Goal: Information Seeking & Learning: Learn about a topic

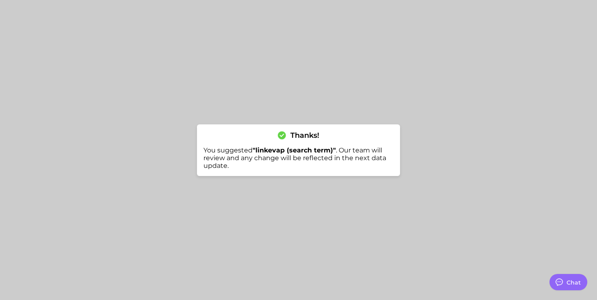
click at [92, 12] on div at bounding box center [298, 150] width 597 height 300
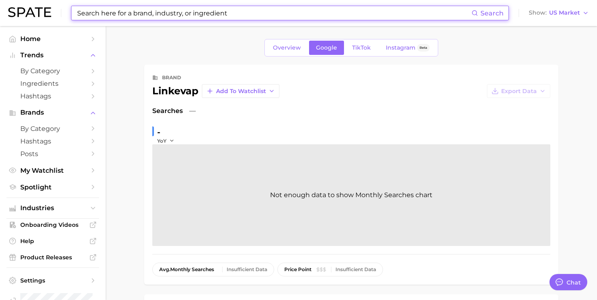
click at [262, 15] on input at bounding box center [273, 13] width 395 height 14
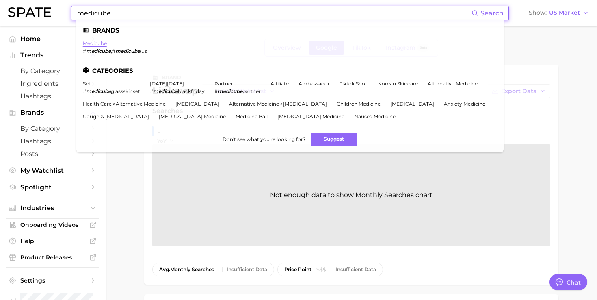
type input "medicube"
click at [96, 45] on link "medicube" at bounding box center [95, 43] width 24 height 6
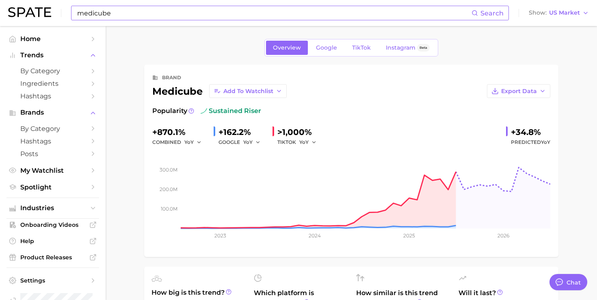
type textarea "x"
click at [364, 45] on span "TikTok" at bounding box center [361, 47] width 19 height 7
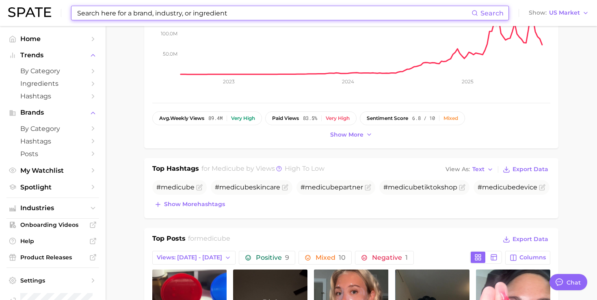
scroll to position [170, 0]
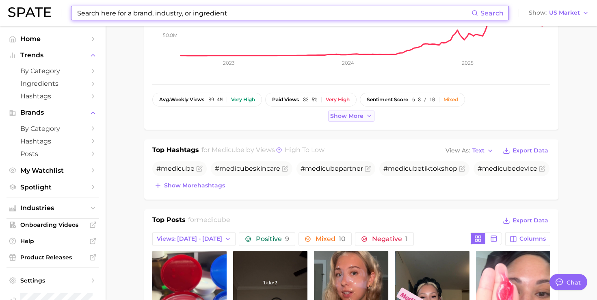
click at [351, 117] on span "Show more" at bounding box center [346, 115] width 33 height 7
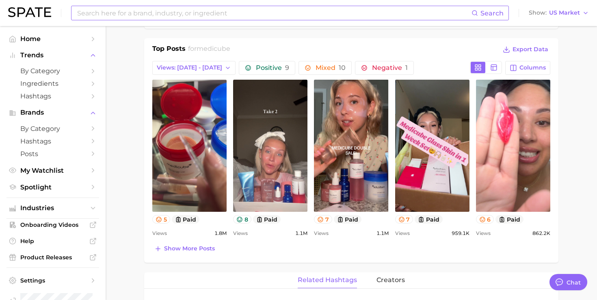
scroll to position [385, 0]
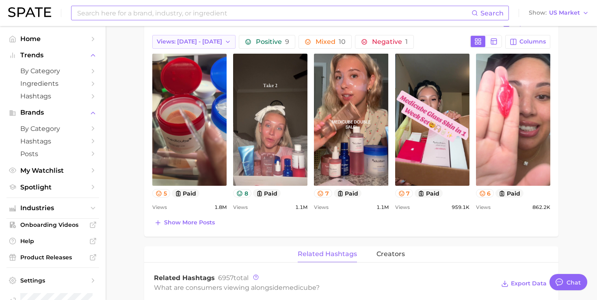
click at [210, 46] on button "Views: [DATE] - [DATE]" at bounding box center [193, 42] width 83 height 14
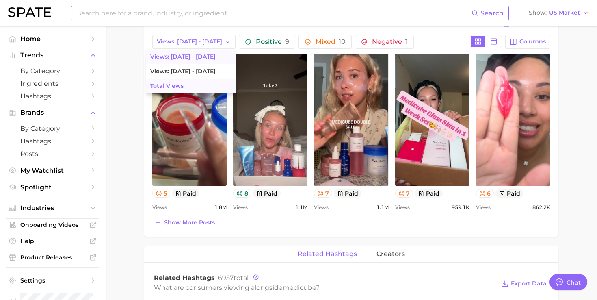
click at [184, 83] on button "Total Views" at bounding box center [190, 86] width 89 height 15
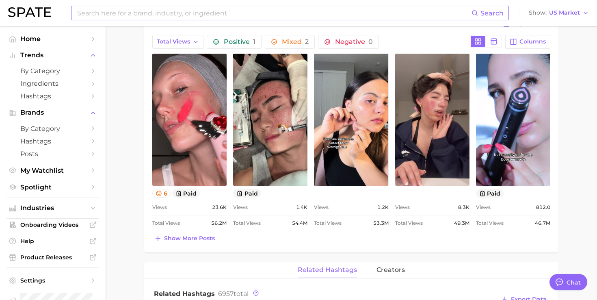
scroll to position [0, 0]
click at [517, 42] on icon "button" at bounding box center [512, 41] width 7 height 7
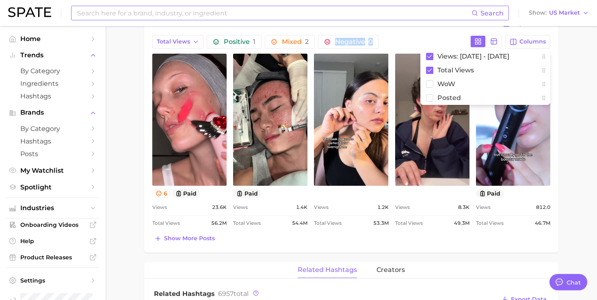
click at [439, 38] on div "Positive 1 Mixed 2 Negative 0" at bounding box center [337, 42] width 260 height 14
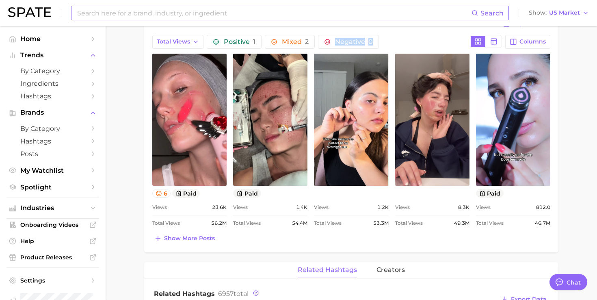
click at [402, 37] on div "Positive 1 Mixed 2 Negative 0" at bounding box center [337, 42] width 260 height 14
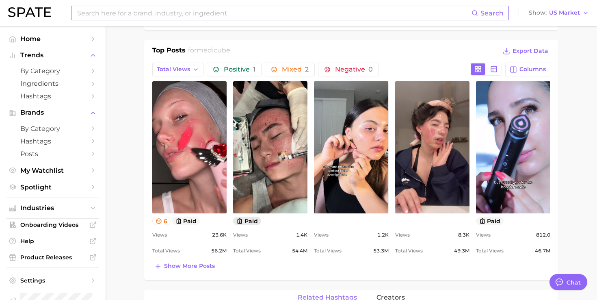
scroll to position [347, 0]
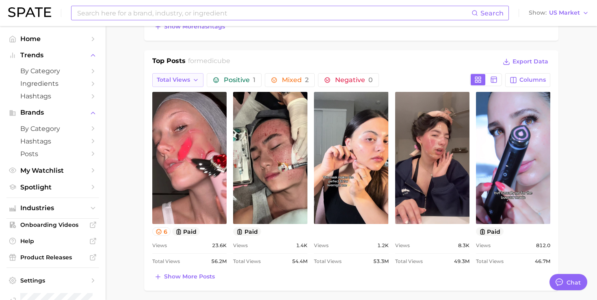
click at [192, 74] on button "Total Views" at bounding box center [177, 80] width 51 height 14
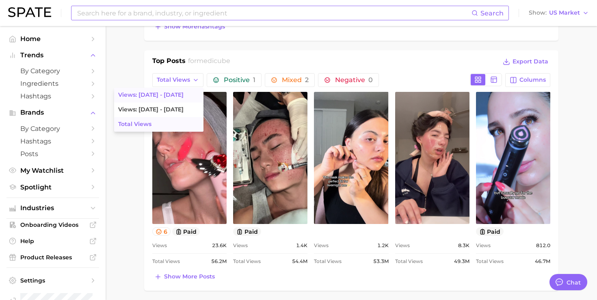
click at [176, 97] on button "Views: [DATE] - [DATE]" at bounding box center [158, 95] width 89 height 15
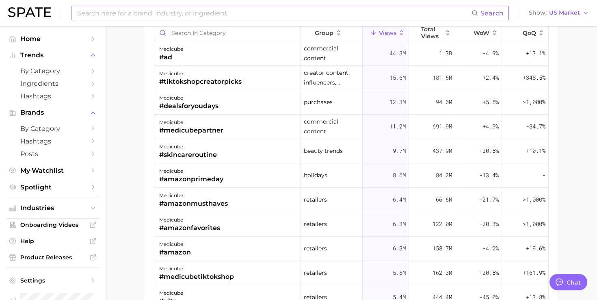
scroll to position [711, 0]
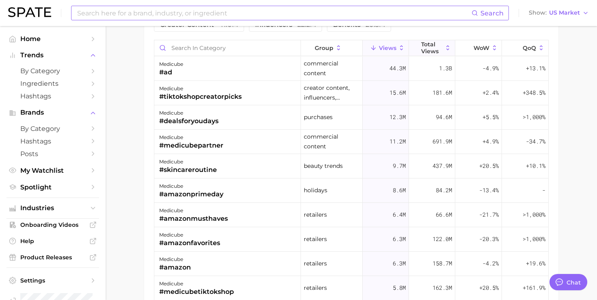
click at [440, 46] on span "Total Views" at bounding box center [432, 47] width 22 height 13
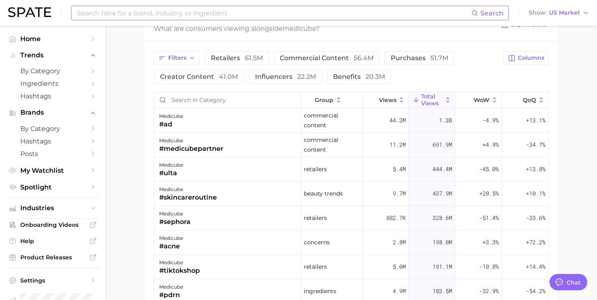
scroll to position [654, 0]
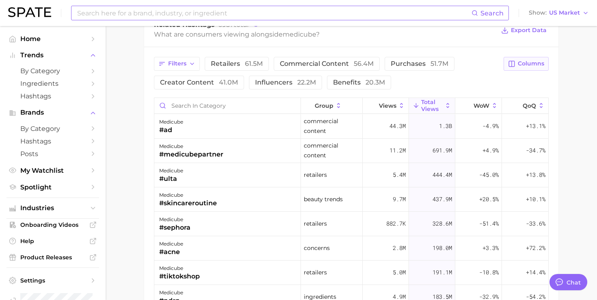
click at [518, 69] on button "Columns" at bounding box center [525, 64] width 45 height 14
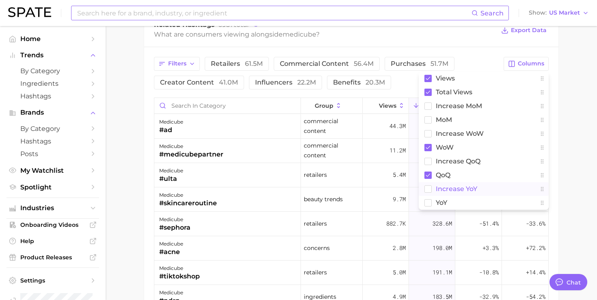
click at [438, 186] on span "increase YoY" at bounding box center [456, 188] width 41 height 7
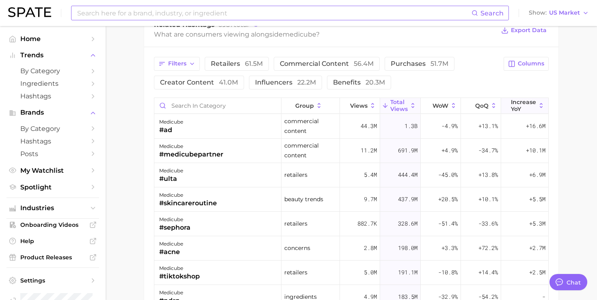
click at [525, 104] on span "increase YoY" at bounding box center [523, 105] width 25 height 13
click at [519, 64] on span "Columns" at bounding box center [531, 63] width 26 height 7
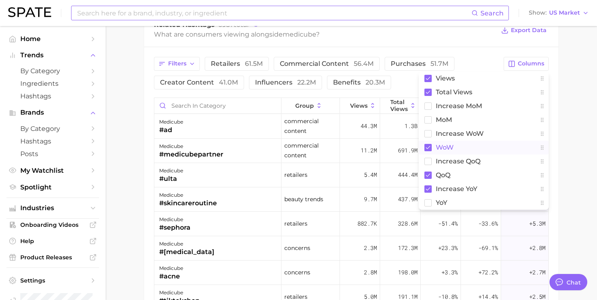
click at [442, 148] on span "WoW" at bounding box center [445, 147] width 18 height 7
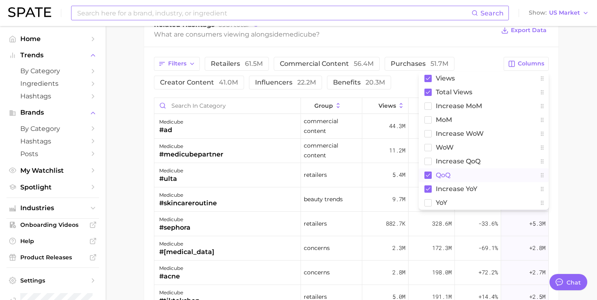
click at [440, 168] on button "QoQ" at bounding box center [484, 175] width 130 height 14
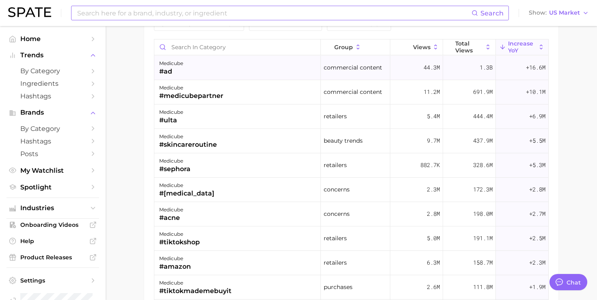
scroll to position [713, 0]
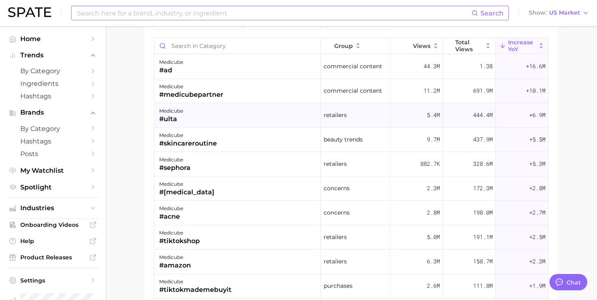
click at [210, 119] on div "medicube #ulta" at bounding box center [237, 115] width 166 height 24
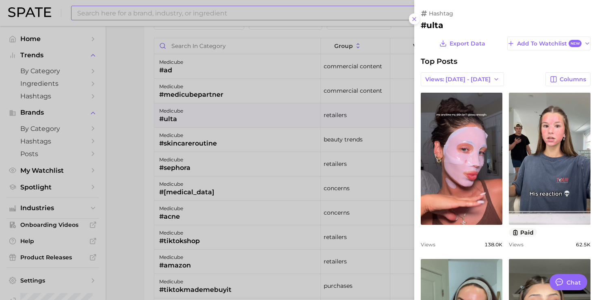
scroll to position [0, 0]
click at [449, 80] on span "Views: [DATE] - [DATE]" at bounding box center [457, 79] width 65 height 7
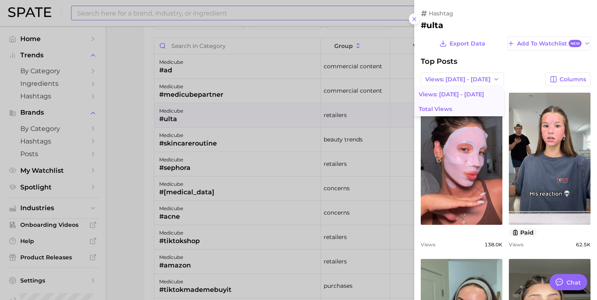
click at [447, 105] on button "Total Views" at bounding box center [458, 108] width 89 height 15
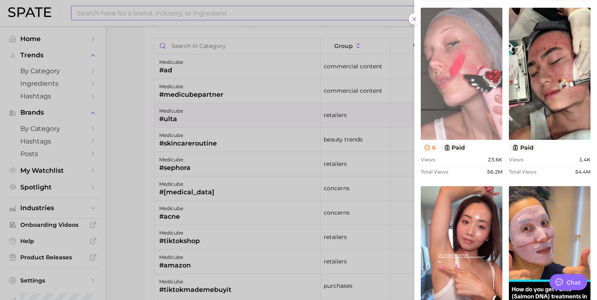
scroll to position [126, 0]
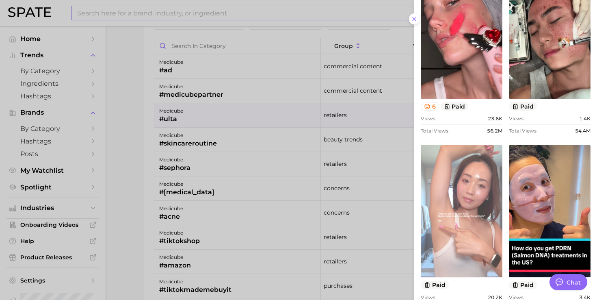
click at [448, 158] on link "view post on TikTok" at bounding box center [462, 211] width 82 height 132
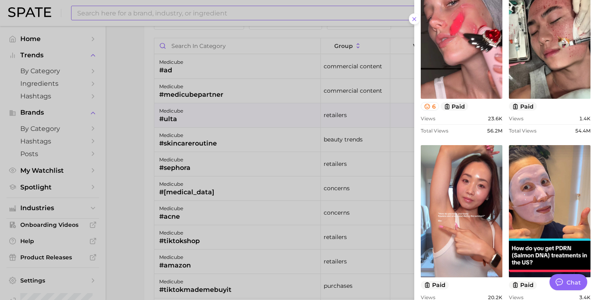
click at [349, 81] on div at bounding box center [298, 150] width 597 height 300
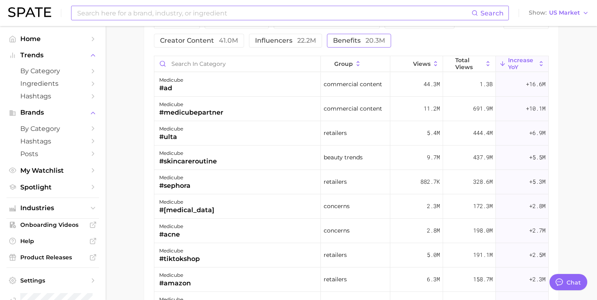
scroll to position [699, 0]
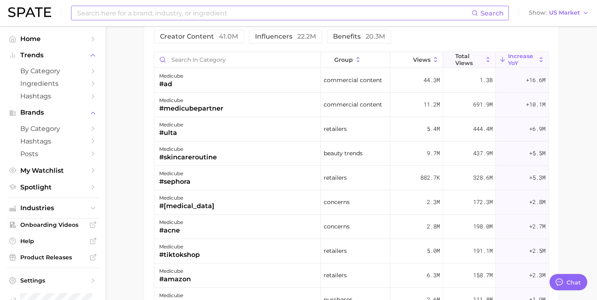
click at [460, 61] on span "Total Views" at bounding box center [469, 59] width 28 height 13
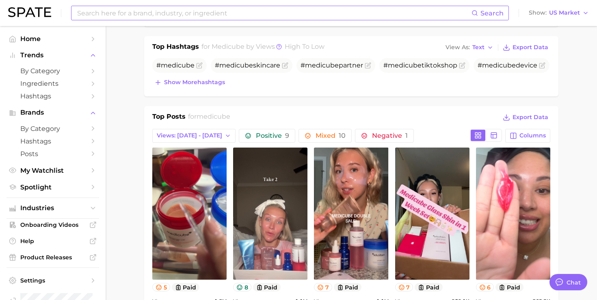
scroll to position [287, 0]
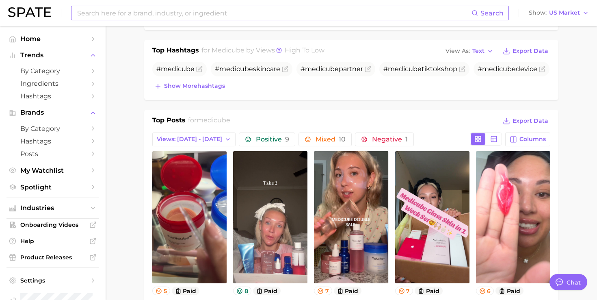
click at [185, 132] on div "Top Posts for medicube Export Data Views: [DATE] - [DATE] Positive 9 Mixed 10 N…" at bounding box center [351, 228] width 398 height 226
click at [185, 144] on button "Views: [DATE] - [DATE]" at bounding box center [193, 139] width 83 height 14
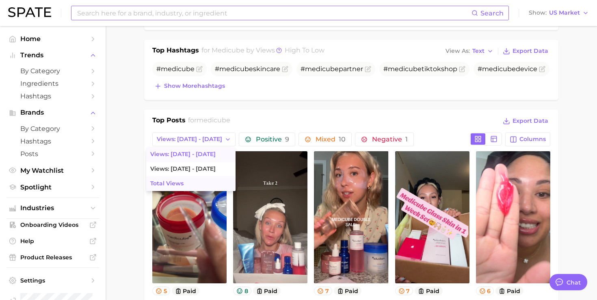
click at [178, 182] on button "Total Views" at bounding box center [190, 183] width 89 height 15
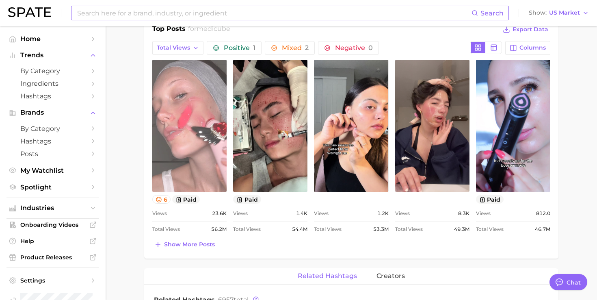
scroll to position [395, 0]
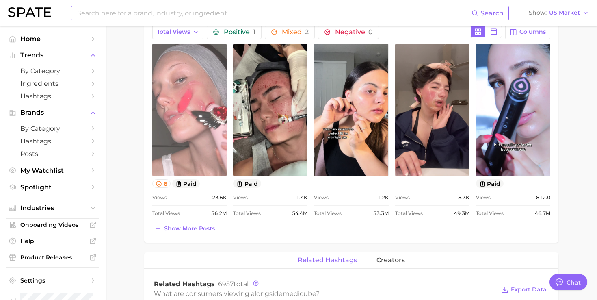
click at [185, 129] on link "view post on TikTok" at bounding box center [189, 110] width 74 height 132
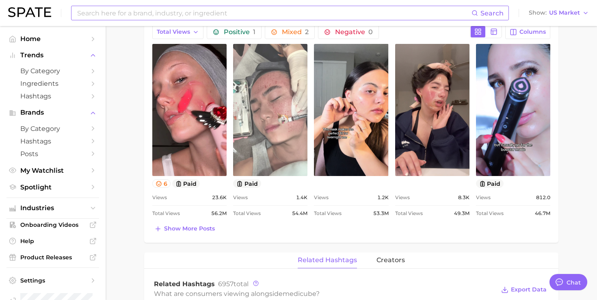
click at [274, 95] on link "view post on TikTok" at bounding box center [270, 110] width 74 height 132
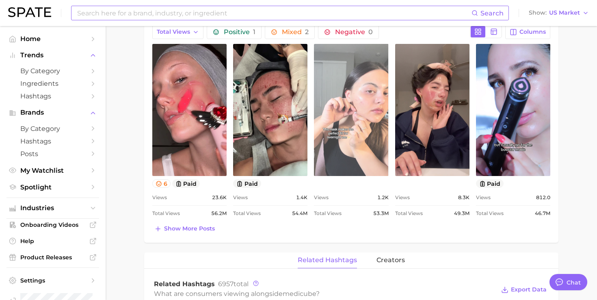
click at [381, 139] on link "view post on TikTok" at bounding box center [351, 110] width 74 height 132
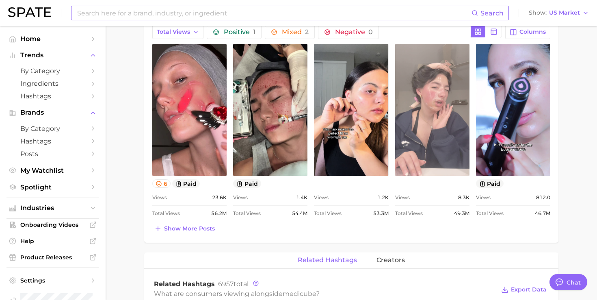
click at [417, 105] on link "view post on TikTok" at bounding box center [432, 110] width 74 height 132
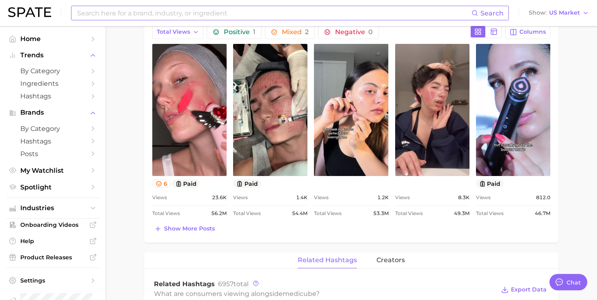
scroll to position [395, 0]
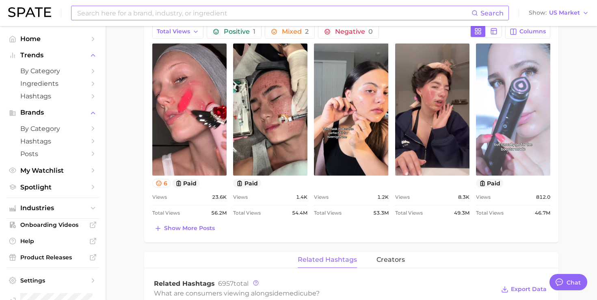
click at [524, 135] on link "view post on TikTok" at bounding box center [513, 109] width 74 height 132
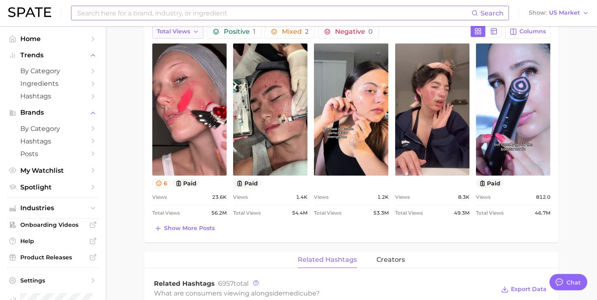
click at [186, 31] on span "Total Views" at bounding box center [173, 31] width 33 height 7
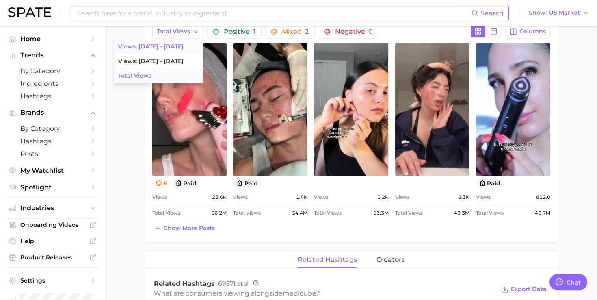
click at [173, 44] on button "Views: [DATE] - [DATE]" at bounding box center [158, 46] width 89 height 15
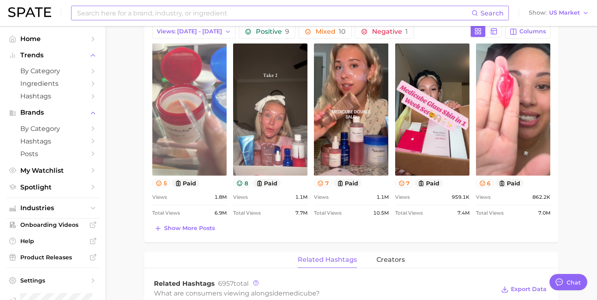
scroll to position [0, 0]
click at [182, 115] on link "view post on TikTok" at bounding box center [189, 109] width 74 height 132
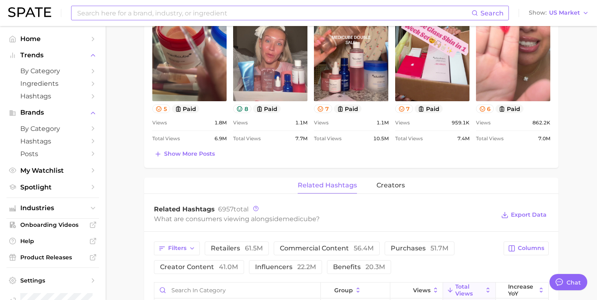
scroll to position [479, 0]
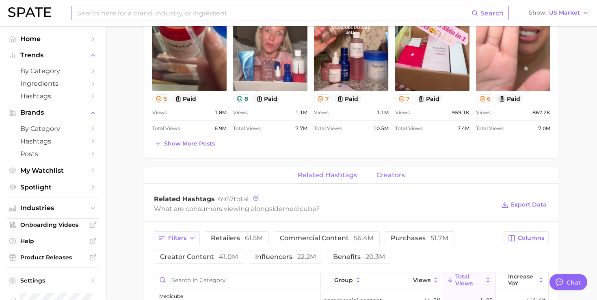
click at [392, 173] on span "creators" at bounding box center [390, 174] width 28 height 7
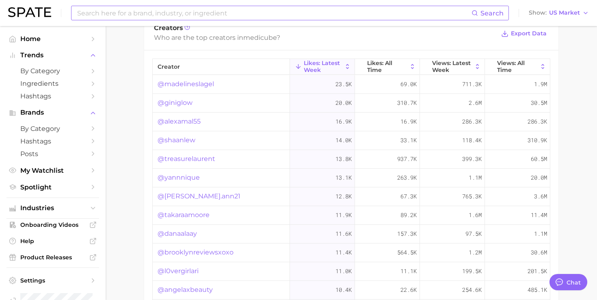
scroll to position [633, 0]
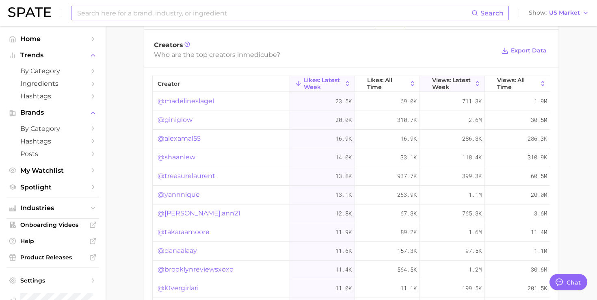
click at [438, 80] on span "Views: Latest Week" at bounding box center [452, 83] width 40 height 13
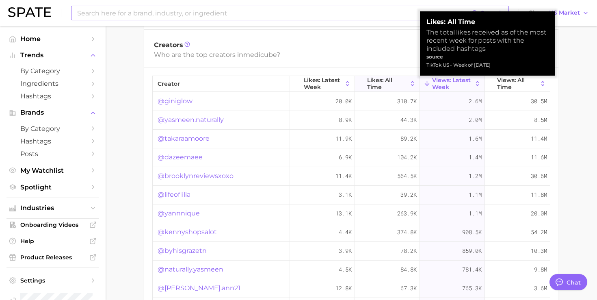
click at [369, 80] on span "Likes: All Time" at bounding box center [387, 83] width 40 height 13
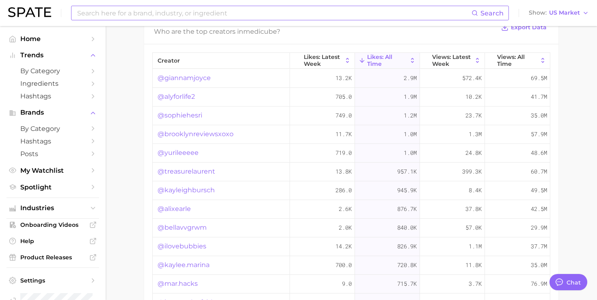
scroll to position [658, 0]
click at [447, 57] on span "Views: Latest Week" at bounding box center [452, 58] width 40 height 13
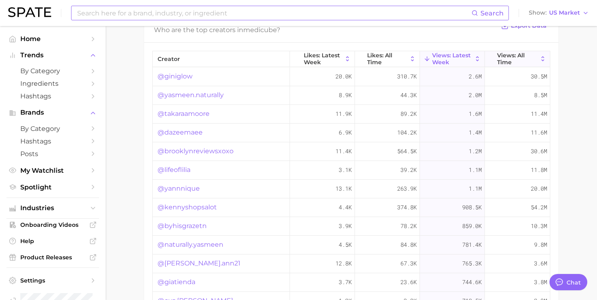
click at [494, 58] on icon at bounding box center [491, 58] width 7 height 7
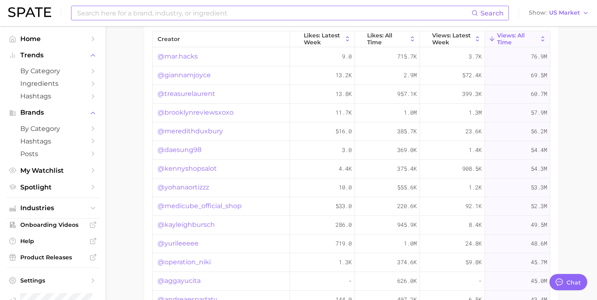
scroll to position [675, 0]
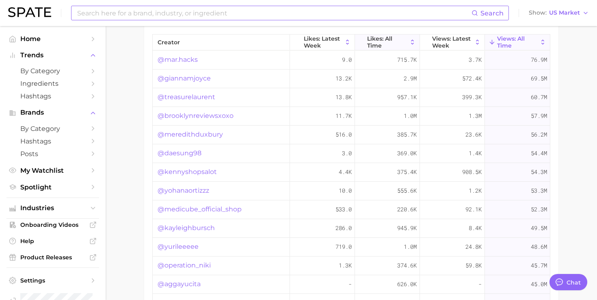
click at [388, 39] on span "Likes: All Time" at bounding box center [387, 41] width 40 height 13
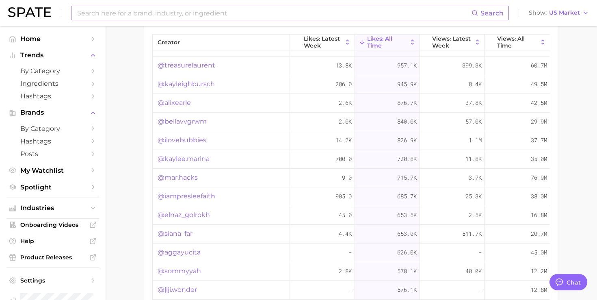
scroll to position [0, 0]
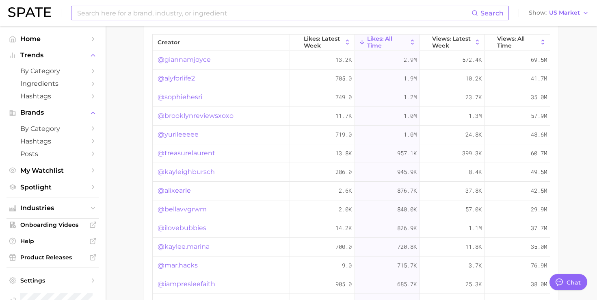
click at [204, 58] on link "@giannamjoyce" at bounding box center [184, 60] width 53 height 10
click at [190, 79] on link "@alyforlife2" at bounding box center [176, 78] width 37 height 10
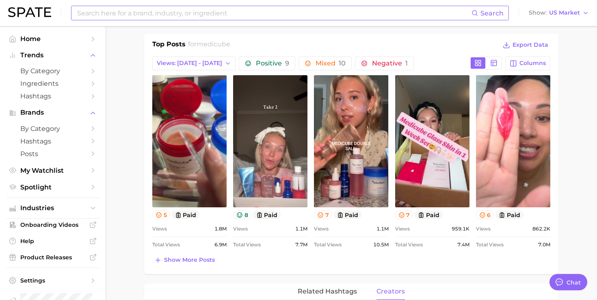
scroll to position [361, 0]
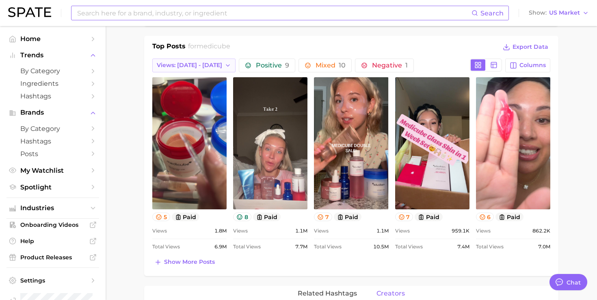
click at [209, 62] on button "Views: [DATE] - [DATE]" at bounding box center [193, 65] width 83 height 14
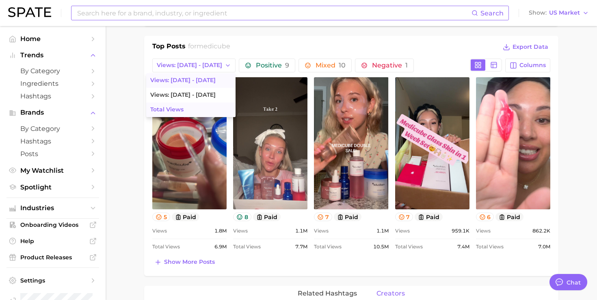
click at [193, 105] on button "Total Views" at bounding box center [190, 109] width 89 height 15
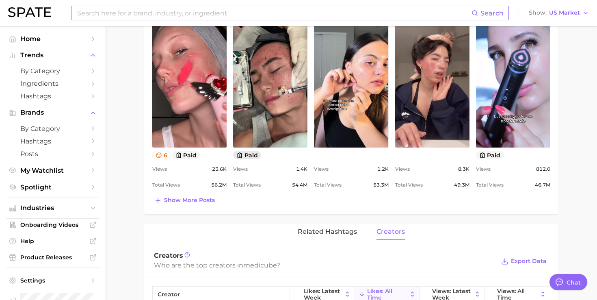
scroll to position [432, 0]
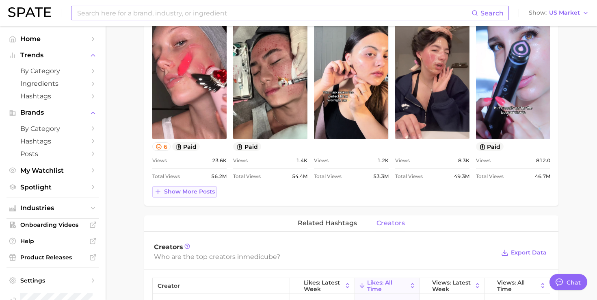
click at [185, 193] on span "Show more posts" at bounding box center [189, 191] width 51 height 7
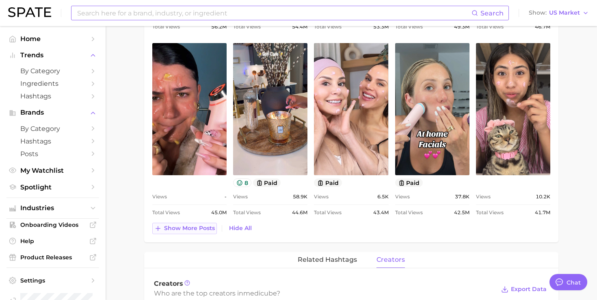
scroll to position [589, 0]
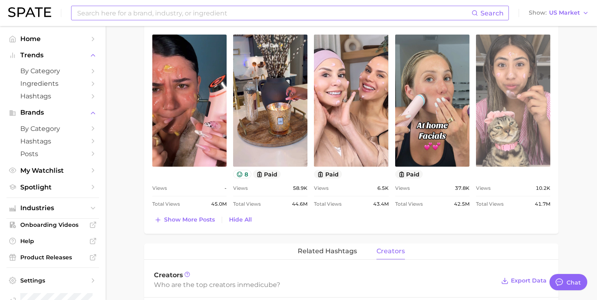
click at [502, 124] on link "view post on TikTok" at bounding box center [513, 101] width 74 height 132
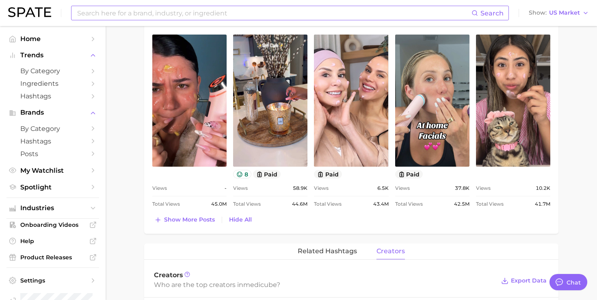
type input "medicube"
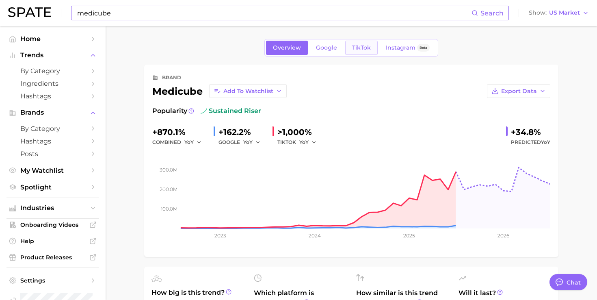
click at [368, 45] on span "TikTok" at bounding box center [361, 47] width 19 height 7
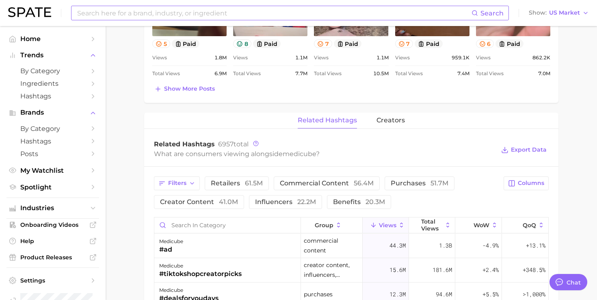
scroll to position [514, 0]
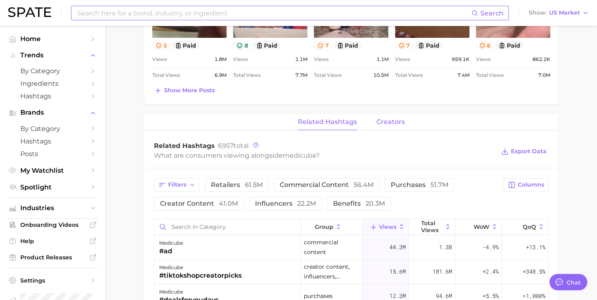
click at [388, 119] on span "creators" at bounding box center [390, 121] width 28 height 7
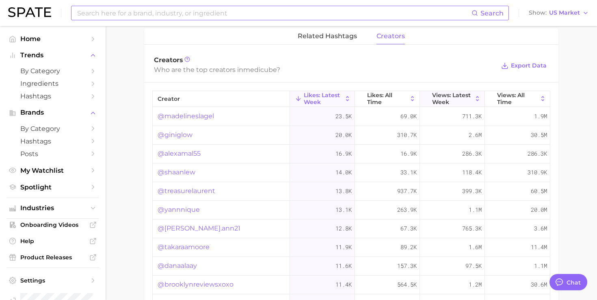
scroll to position [632, 0]
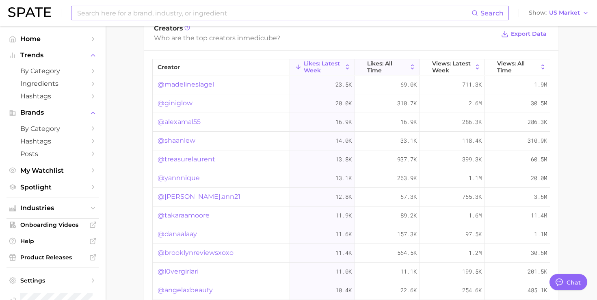
click at [392, 63] on span "Likes: All Time" at bounding box center [387, 66] width 40 height 13
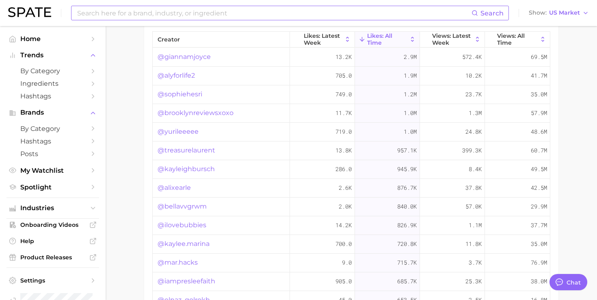
scroll to position [660, 0]
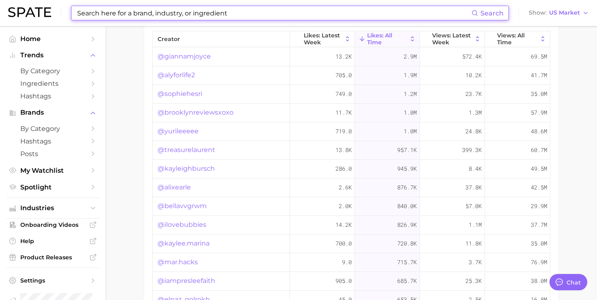
click at [253, 10] on input at bounding box center [273, 13] width 395 height 14
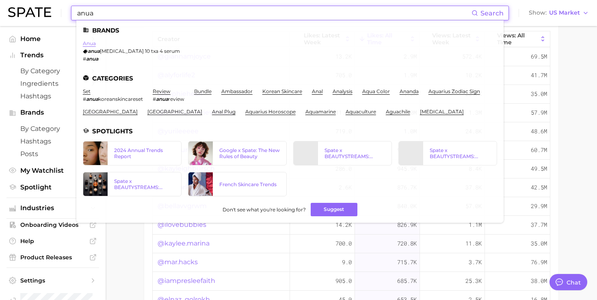
type input "anua"
click at [92, 41] on link "anua" at bounding box center [89, 43] width 13 height 6
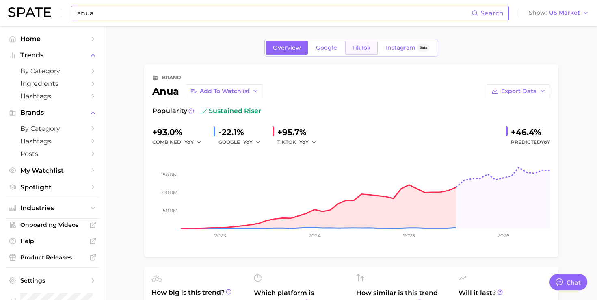
click at [360, 46] on span "TikTok" at bounding box center [361, 47] width 19 height 7
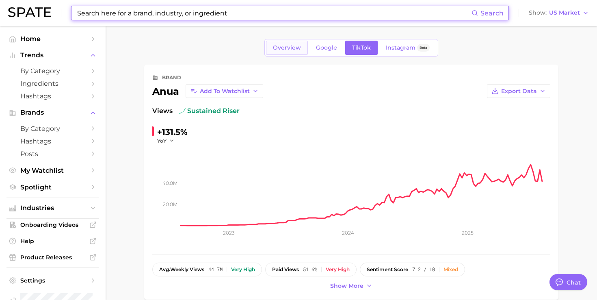
click at [300, 48] on span "Overview" at bounding box center [287, 47] width 28 height 7
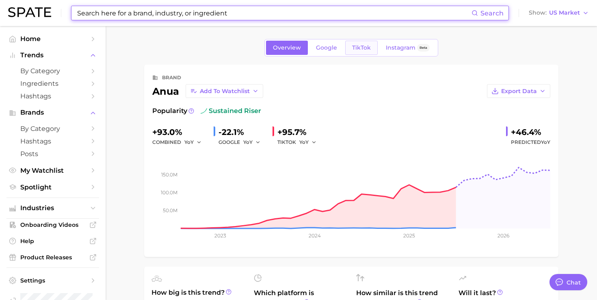
click at [363, 46] on span "TikTok" at bounding box center [361, 47] width 19 height 7
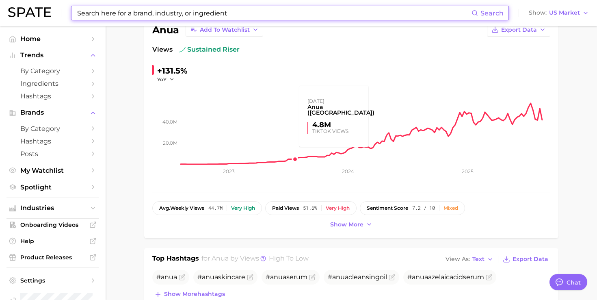
scroll to position [66, 0]
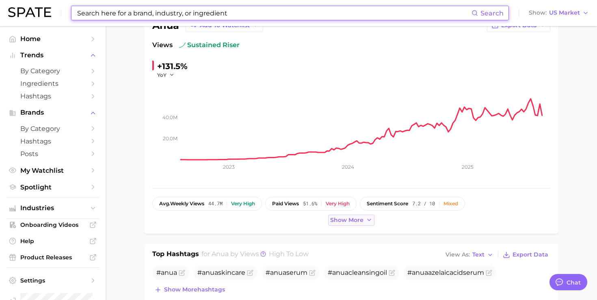
click at [354, 222] on span "Show more" at bounding box center [346, 219] width 33 height 7
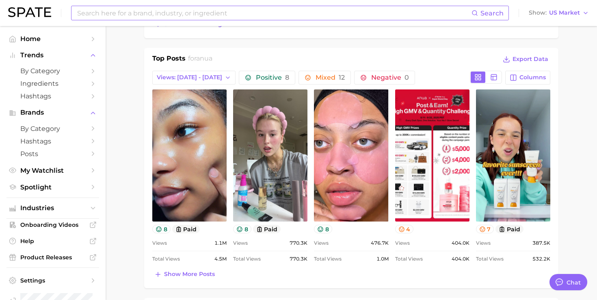
scroll to position [377, 0]
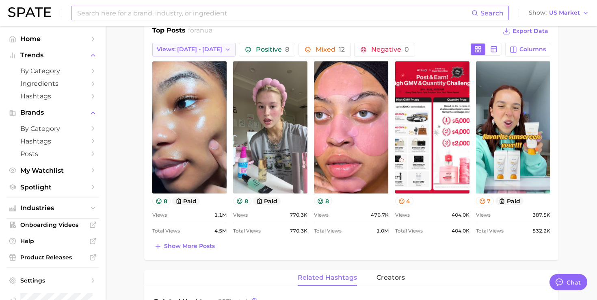
click at [202, 46] on span "Views: [DATE] - [DATE]" at bounding box center [189, 49] width 65 height 7
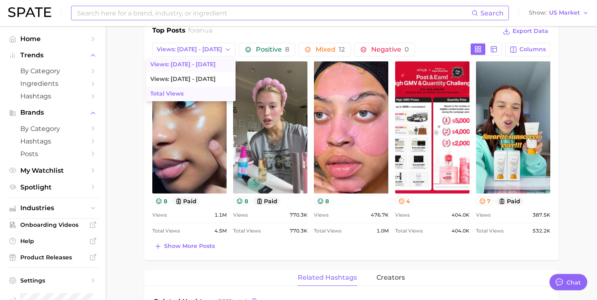
click at [190, 91] on button "Total Views" at bounding box center [190, 93] width 89 height 15
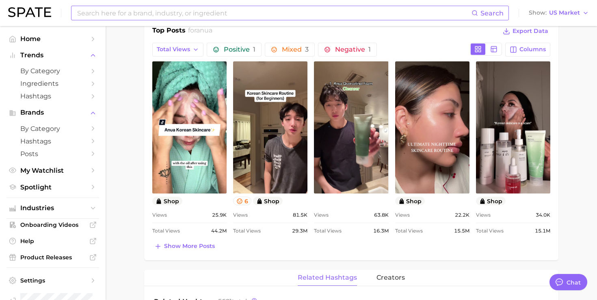
scroll to position [367, 0]
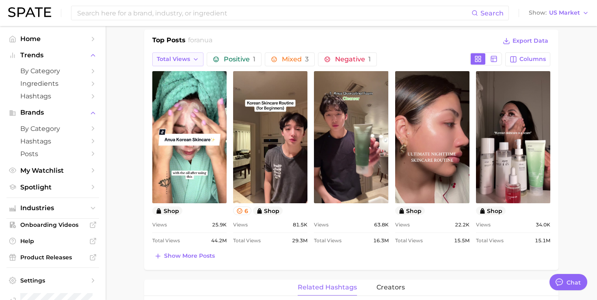
click at [184, 63] on button "Total Views" at bounding box center [177, 59] width 51 height 14
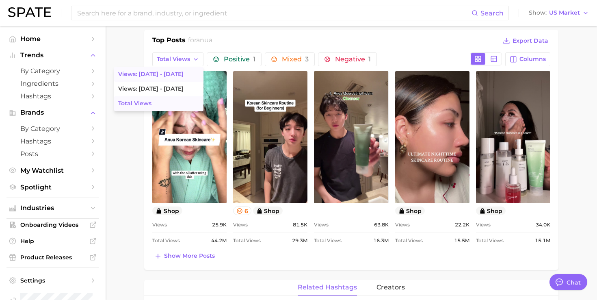
click at [182, 78] on button "Views: [DATE] - [DATE]" at bounding box center [158, 74] width 89 height 15
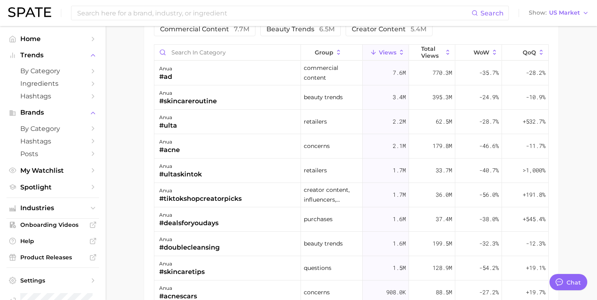
scroll to position [630, 0]
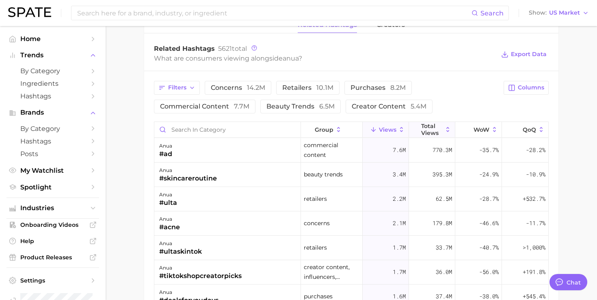
click at [428, 127] on span "Total Views" at bounding box center [432, 129] width 22 height 13
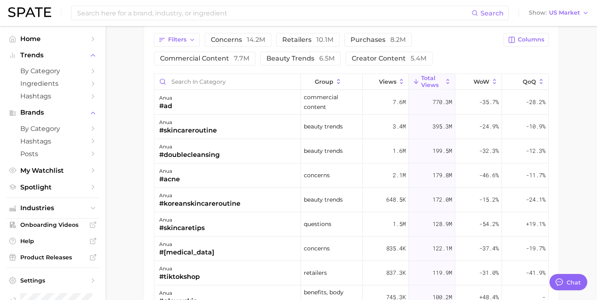
scroll to position [674, 0]
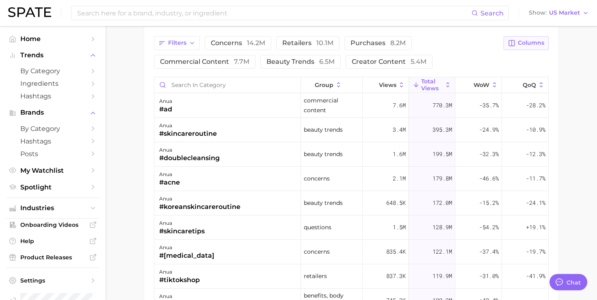
click at [516, 42] on button "Columns" at bounding box center [525, 43] width 45 height 14
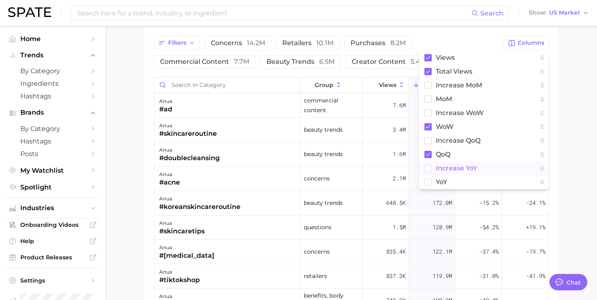
click at [440, 168] on span "increase YoY" at bounding box center [456, 167] width 41 height 7
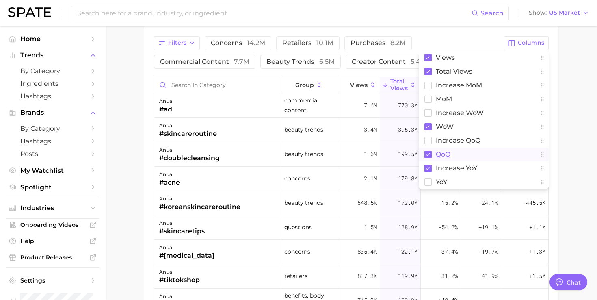
click at [439, 154] on span "QoQ" at bounding box center [443, 154] width 15 height 7
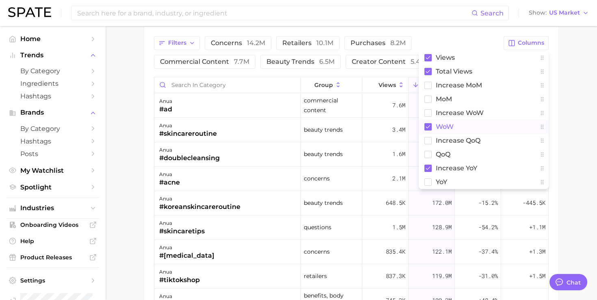
click at [439, 123] on span "WoW" at bounding box center [445, 126] width 18 height 7
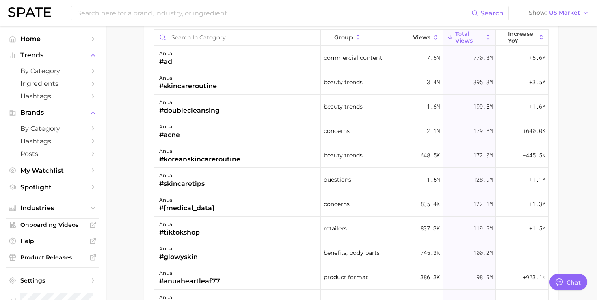
scroll to position [720, 0]
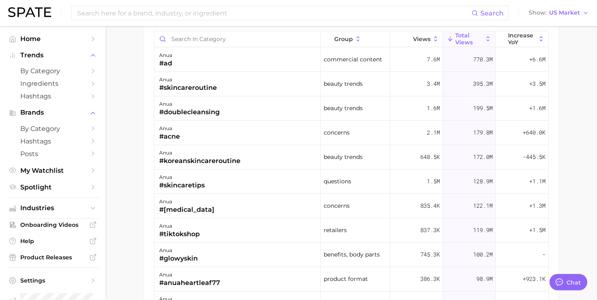
click at [510, 31] on div "group Views Total Views increase YoY anua #ad commercial content 7.6m 770.3m +6…" at bounding box center [351, 181] width 395 height 300
click at [511, 38] on span "increase YoY" at bounding box center [522, 38] width 28 height 13
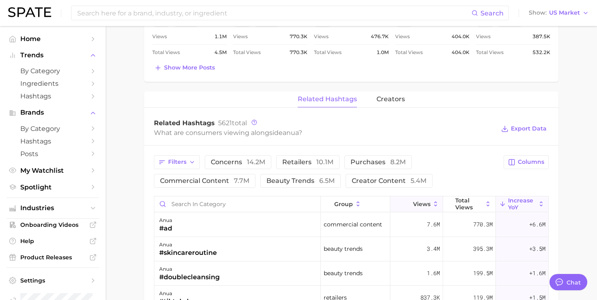
scroll to position [542, 0]
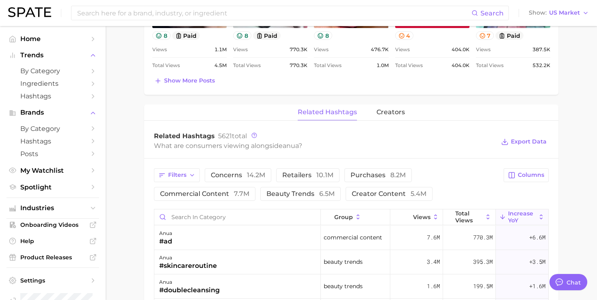
click at [380, 117] on button "creators" at bounding box center [390, 112] width 28 height 16
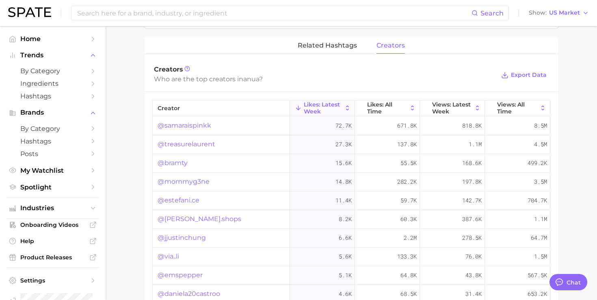
scroll to position [625, 0]
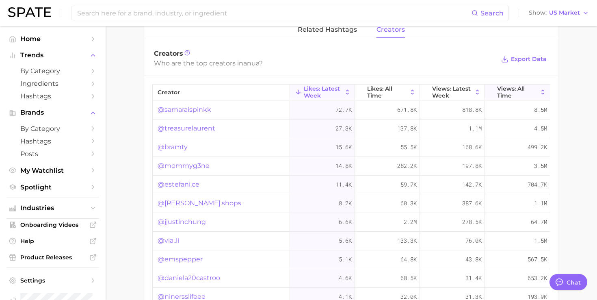
click at [507, 87] on span "Views: All Time" at bounding box center [517, 91] width 41 height 13
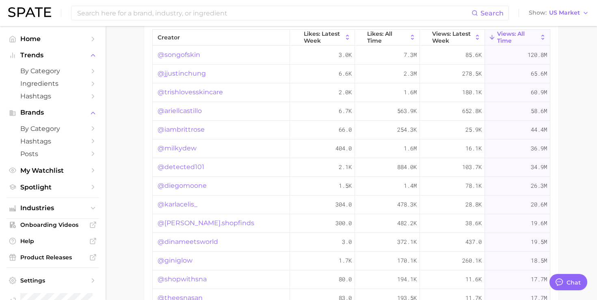
scroll to position [673, 0]
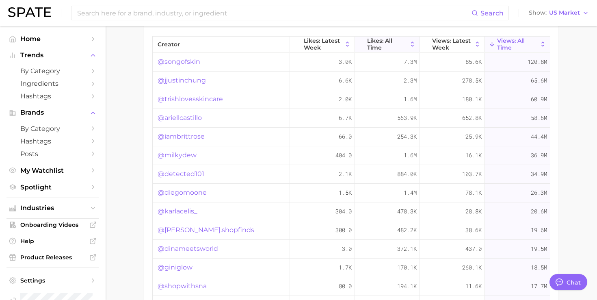
click at [401, 43] on span "Likes: All Time" at bounding box center [387, 43] width 40 height 13
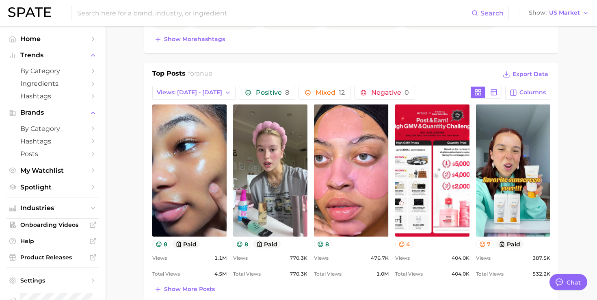
scroll to position [338, 0]
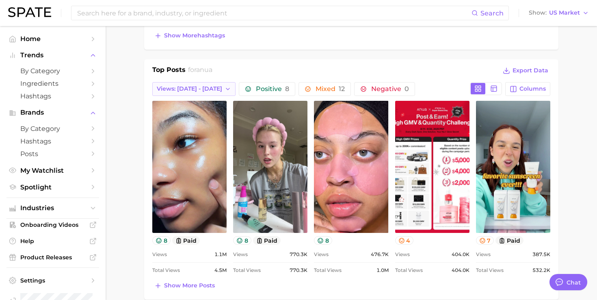
click at [188, 95] on button "Views: [DATE] - [DATE]" at bounding box center [193, 89] width 83 height 14
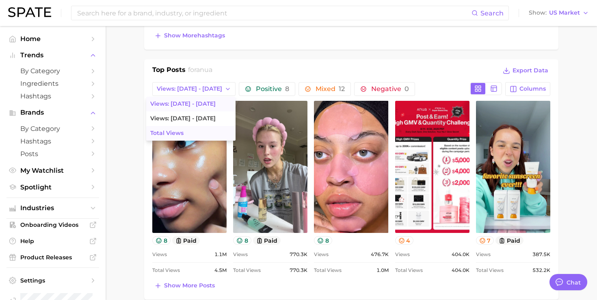
click at [177, 133] on button "Total Views" at bounding box center [190, 133] width 89 height 15
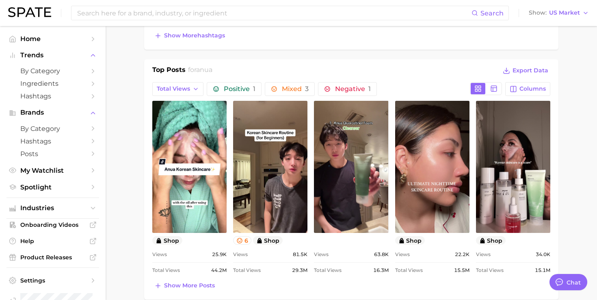
scroll to position [0, 0]
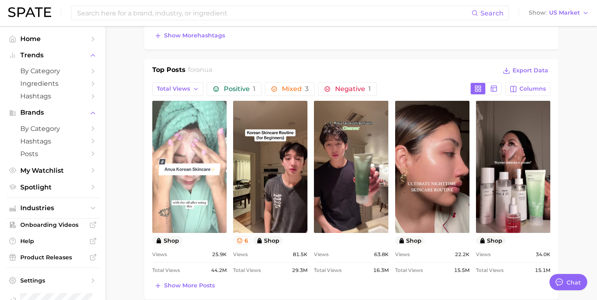
click at [191, 221] on link "view post on TikTok" at bounding box center [189, 167] width 74 height 132
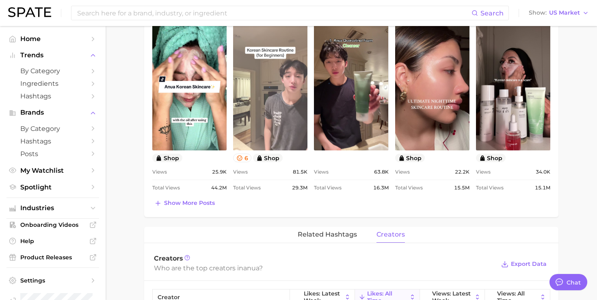
scroll to position [441, 0]
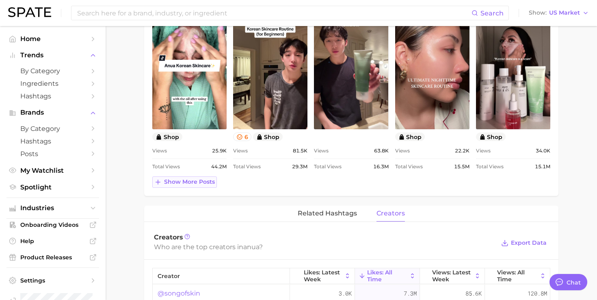
click at [188, 181] on span "Show more posts" at bounding box center [189, 181] width 51 height 7
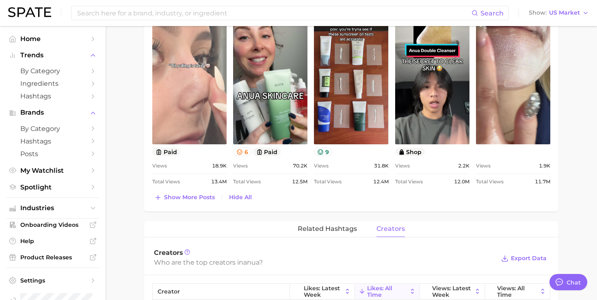
scroll to position [632, 0]
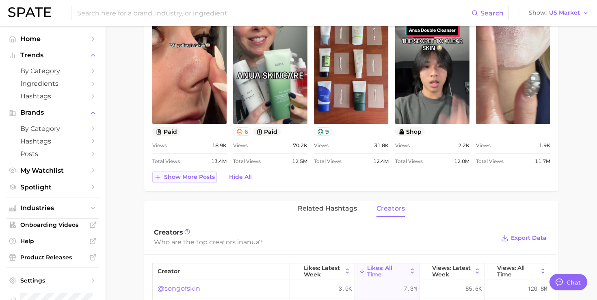
click at [203, 176] on span "Show more posts" at bounding box center [189, 176] width 51 height 7
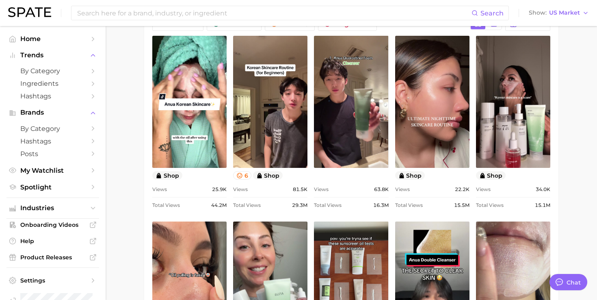
scroll to position [391, 0]
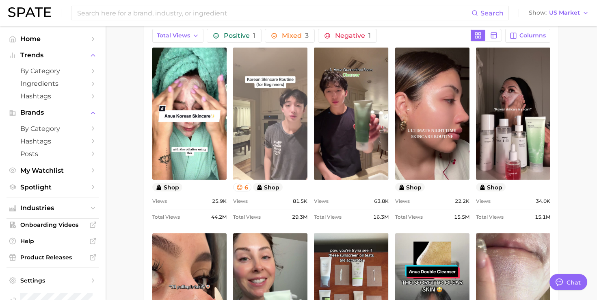
click at [269, 108] on link "view post on TikTok" at bounding box center [270, 113] width 74 height 132
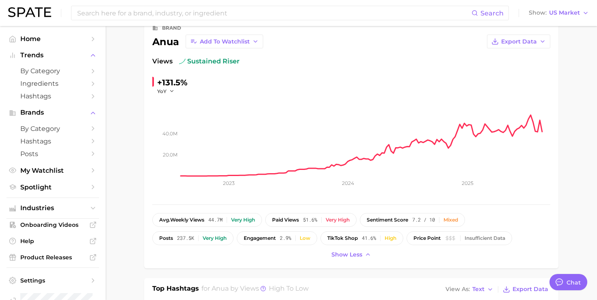
scroll to position [59, 0]
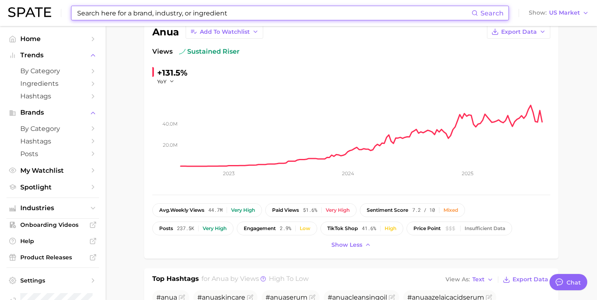
click at [391, 14] on input at bounding box center [273, 13] width 395 height 14
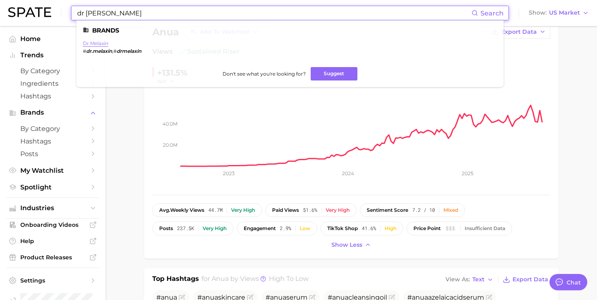
type input "dr [PERSON_NAME]"
click at [100, 43] on link "dr.melaxin" at bounding box center [96, 43] width 26 height 6
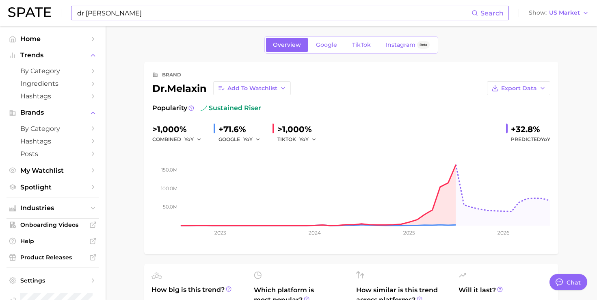
scroll to position [6, 0]
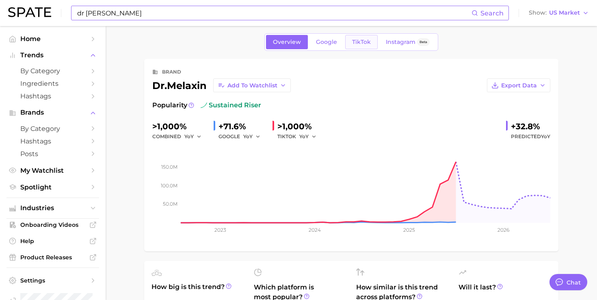
click at [369, 41] on span "TikTok" at bounding box center [361, 42] width 19 height 7
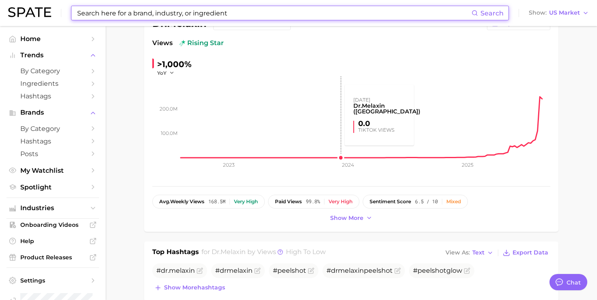
scroll to position [80, 0]
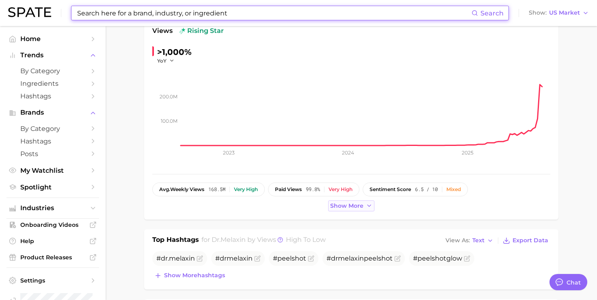
click at [341, 210] on button "Show more" at bounding box center [351, 205] width 46 height 11
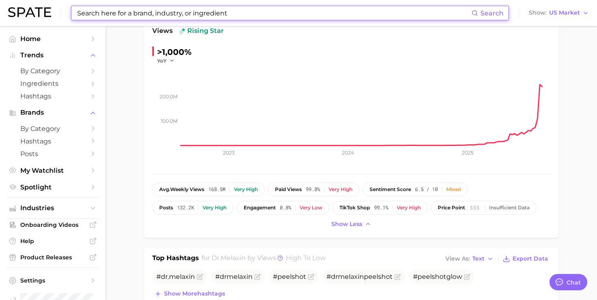
click at [320, 10] on input at bounding box center [273, 13] width 395 height 14
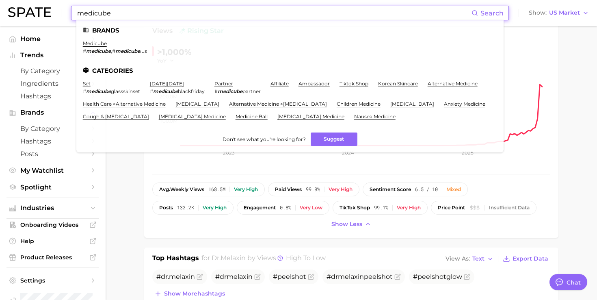
type input "medicube"
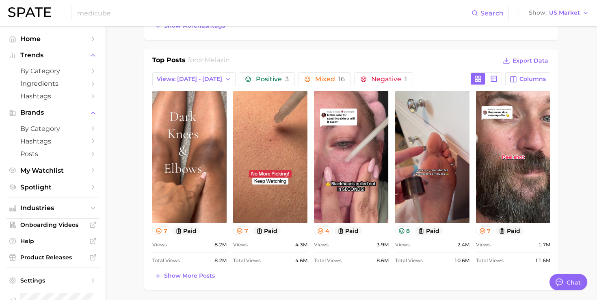
scroll to position [329, 0]
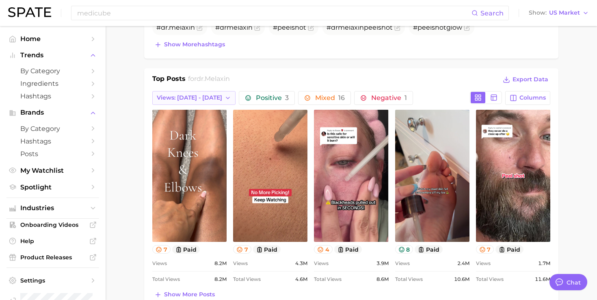
click at [200, 102] on button "Views: [DATE] - [DATE]" at bounding box center [193, 98] width 83 height 14
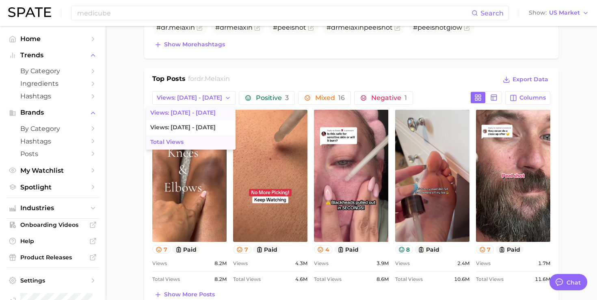
click at [188, 136] on button "Total Views" at bounding box center [190, 142] width 89 height 15
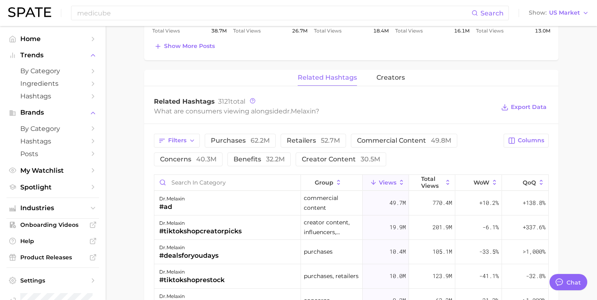
scroll to position [576, 0]
click at [394, 79] on span "creators" at bounding box center [390, 78] width 28 height 7
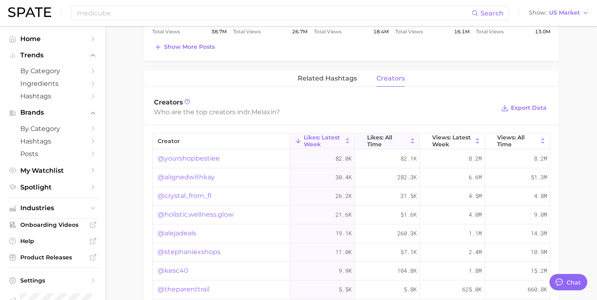
click at [399, 144] on span "Likes: All Time" at bounding box center [387, 140] width 40 height 13
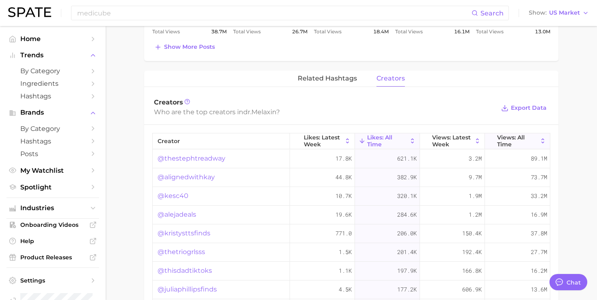
click at [513, 140] on span "Views: All Time" at bounding box center [517, 140] width 41 height 13
click at [217, 158] on link "@thestephtreadway" at bounding box center [192, 158] width 68 height 10
click at [193, 178] on link "@alignedwithkay" at bounding box center [186, 177] width 57 height 10
click at [183, 194] on link "@kristysttsfinds" at bounding box center [184, 196] width 53 height 10
click at [179, 213] on link "@kesc40" at bounding box center [173, 214] width 31 height 10
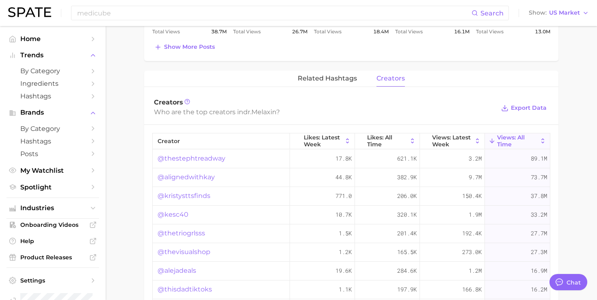
click at [175, 232] on link "@thetriogrlsss" at bounding box center [181, 233] width 47 height 10
click at [171, 253] on link "@thevisualshop" at bounding box center [184, 252] width 53 height 10
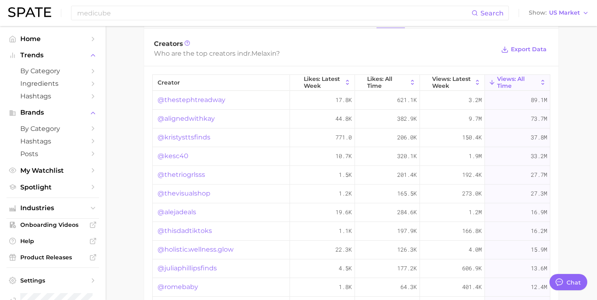
scroll to position [637, 0]
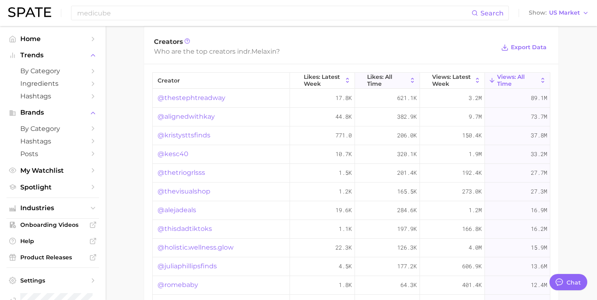
click at [379, 80] on span "Likes: All Time" at bounding box center [387, 79] width 40 height 13
click at [172, 152] on link "@alejadeals" at bounding box center [177, 154] width 39 height 10
click at [168, 171] on link "@kristysttsfinds" at bounding box center [184, 173] width 53 height 10
click at [165, 208] on link "@thisdadtiktoks" at bounding box center [185, 210] width 54 height 10
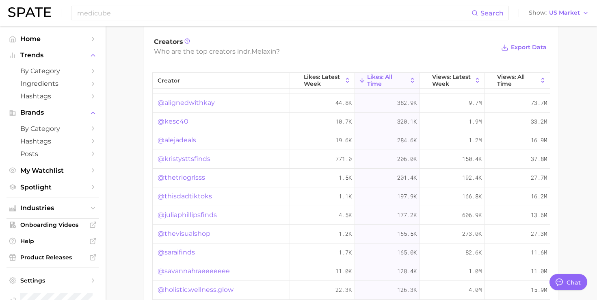
click at [187, 211] on link "@juliaphillipsfinds" at bounding box center [187, 215] width 59 height 10
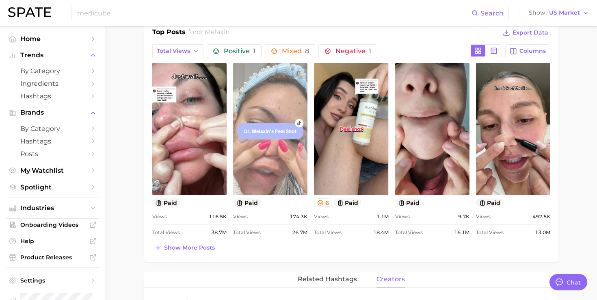
scroll to position [374, 0]
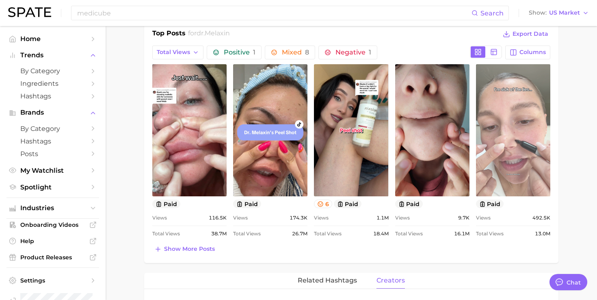
click at [486, 158] on link "view post on TikTok" at bounding box center [513, 130] width 74 height 132
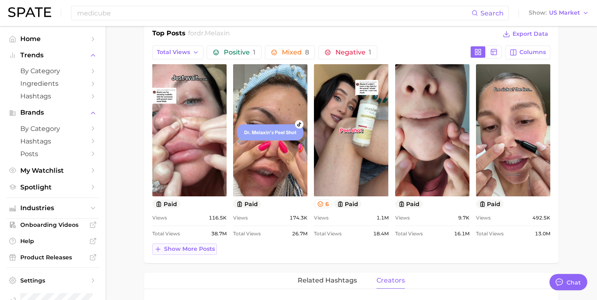
click at [185, 247] on span "Show more posts" at bounding box center [189, 248] width 51 height 7
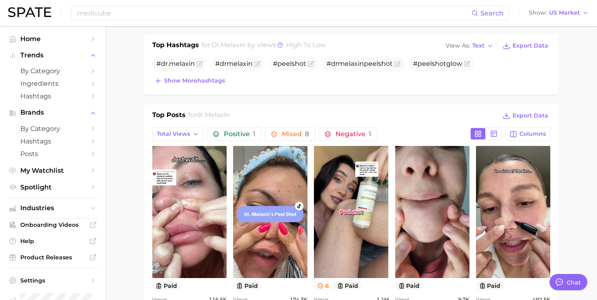
scroll to position [0, 0]
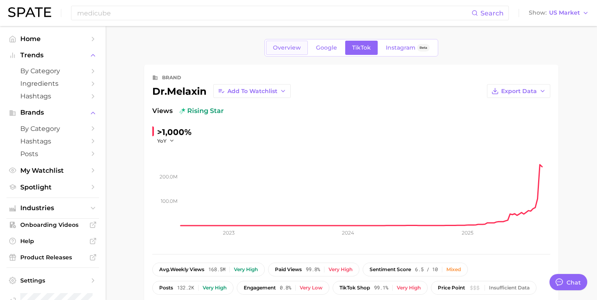
click at [291, 42] on link "Overview" at bounding box center [287, 48] width 42 height 14
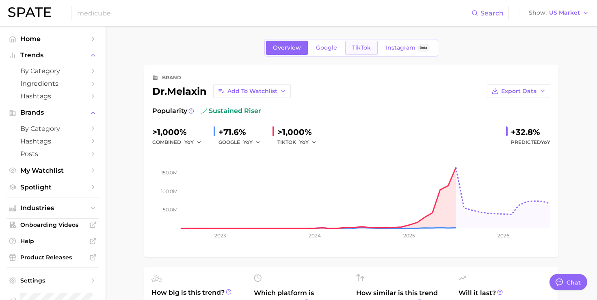
click at [355, 45] on span "TikTok" at bounding box center [361, 47] width 19 height 7
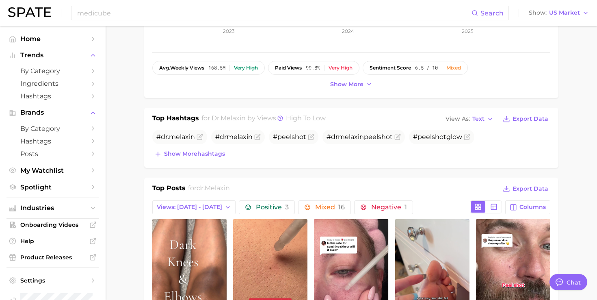
scroll to position [228, 0]
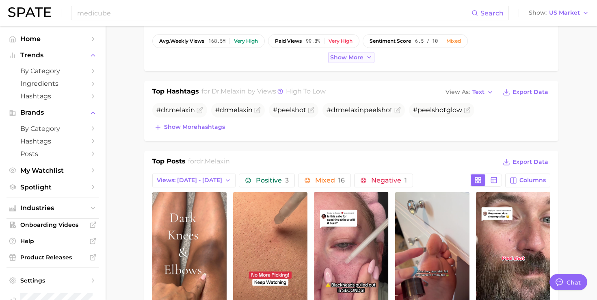
click at [349, 59] on span "Show more" at bounding box center [346, 57] width 33 height 7
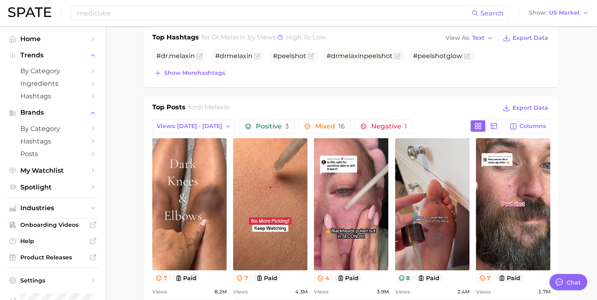
scroll to position [328, 0]
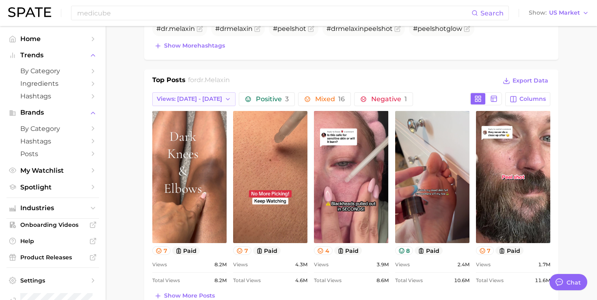
click at [205, 99] on span "Views: [DATE] - [DATE]" at bounding box center [189, 98] width 65 height 7
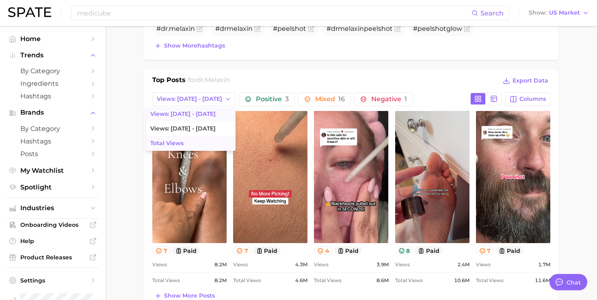
click at [190, 145] on button "Total Views" at bounding box center [190, 143] width 89 height 15
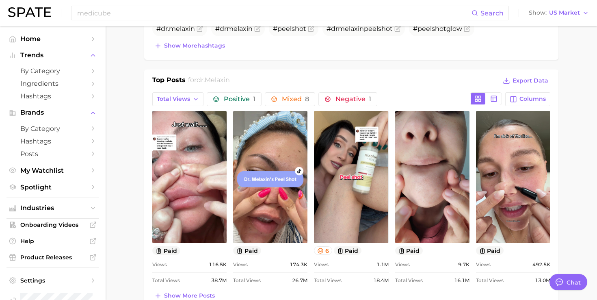
scroll to position [0, 0]
click at [201, 96] on button "Total Views" at bounding box center [177, 99] width 51 height 14
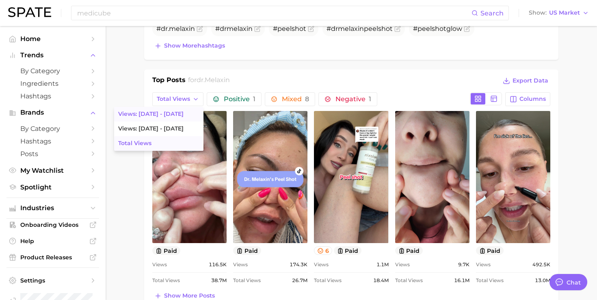
click at [177, 115] on button "Views: [DATE] - [DATE]" at bounding box center [158, 114] width 89 height 15
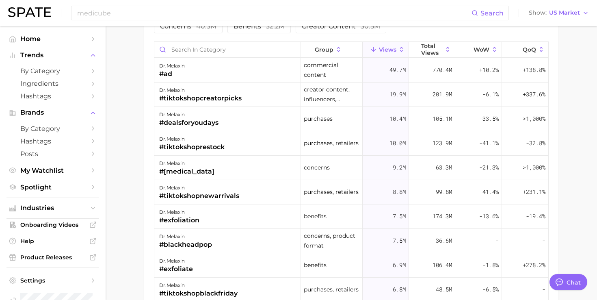
scroll to position [661, 0]
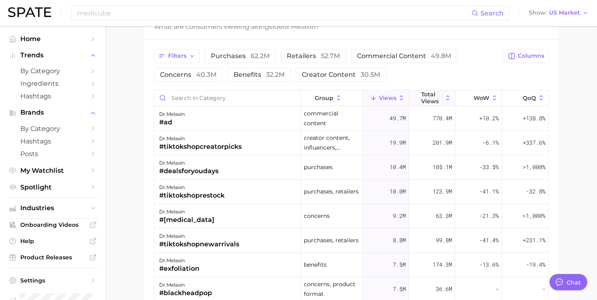
click at [441, 94] on span "Total Views" at bounding box center [432, 97] width 22 height 13
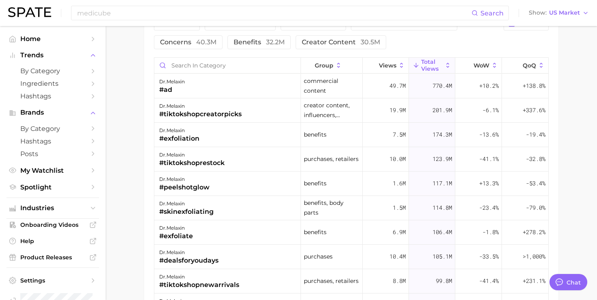
scroll to position [681, 0]
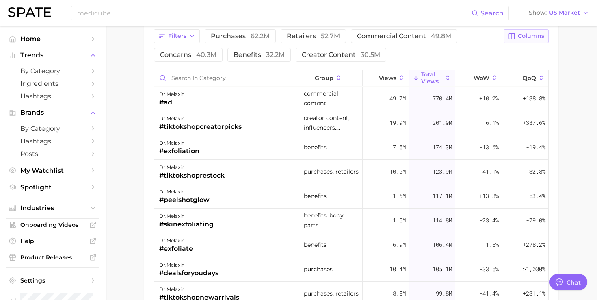
click at [518, 38] on span "Columns" at bounding box center [531, 35] width 26 height 7
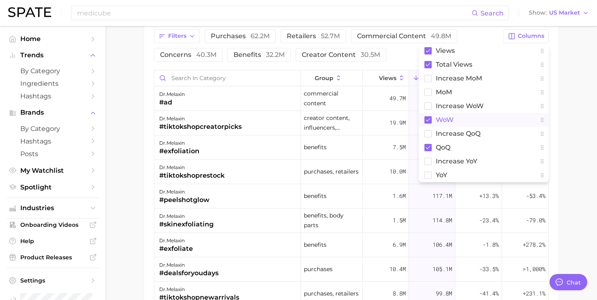
click at [444, 123] on span "WoW" at bounding box center [445, 119] width 18 height 7
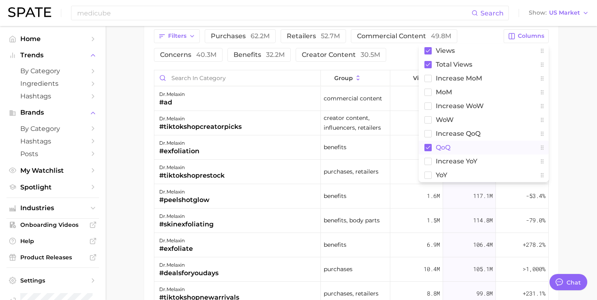
click at [441, 144] on span "QoQ" at bounding box center [443, 147] width 15 height 7
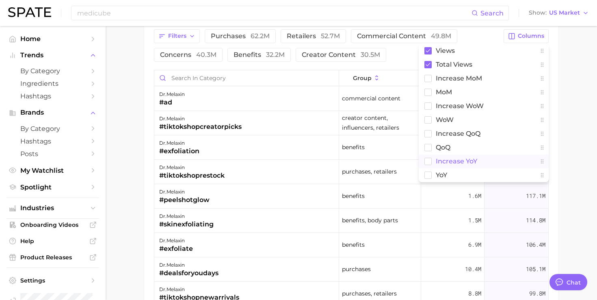
click at [441, 163] on span "increase YoY" at bounding box center [456, 161] width 41 height 7
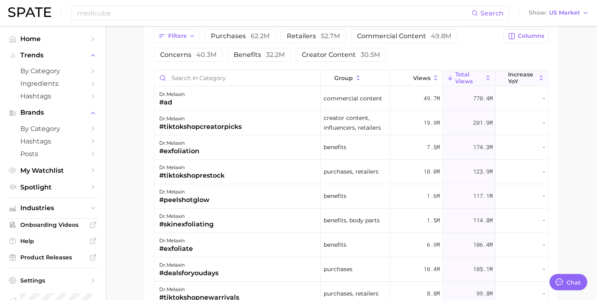
click at [516, 80] on span "increase YoY" at bounding box center [522, 77] width 28 height 13
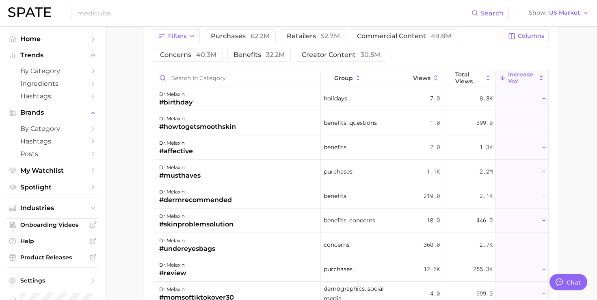
click at [472, 56] on div "Filters purchases 62.2m retailers 52.7m commercial content 49.8m concerns 40.3m…" at bounding box center [326, 45] width 345 height 32
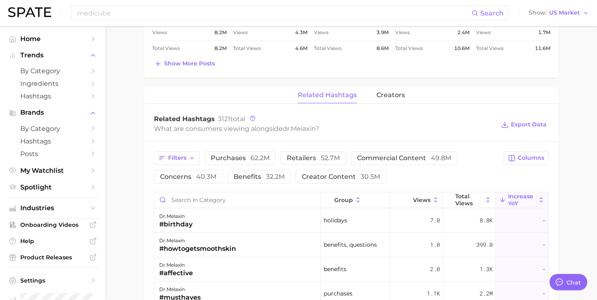
scroll to position [557, 0]
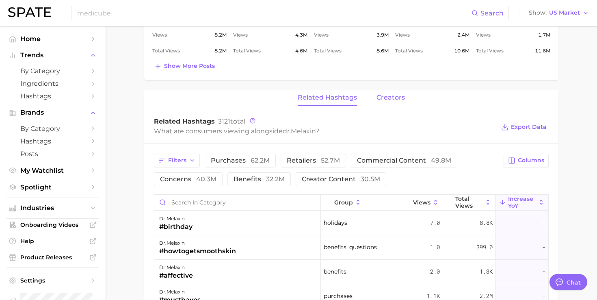
click at [392, 94] on span "creators" at bounding box center [390, 97] width 28 height 7
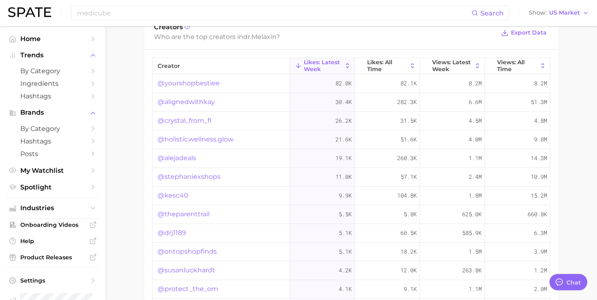
scroll to position [607, 0]
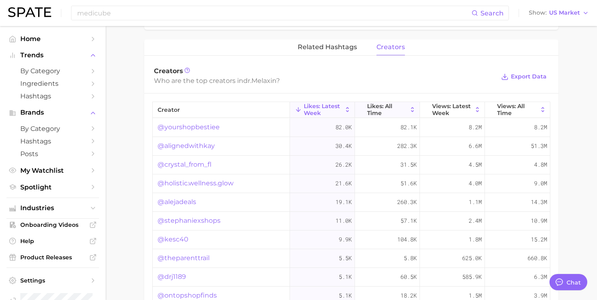
click at [380, 104] on span "Likes: All Time" at bounding box center [387, 109] width 40 height 13
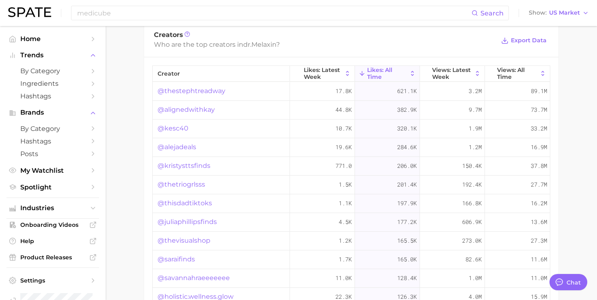
scroll to position [642, 0]
click at [519, 74] on span "Views: All Time" at bounding box center [517, 74] width 41 height 13
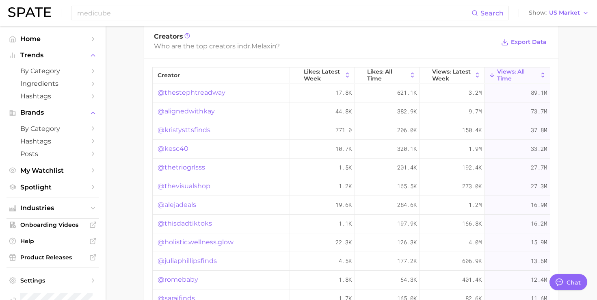
scroll to position [0, 0]
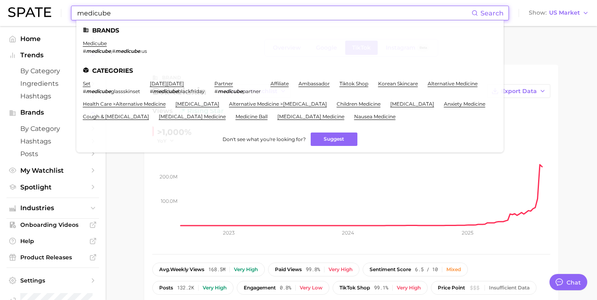
click at [222, 10] on input "medicube" at bounding box center [273, 13] width 395 height 14
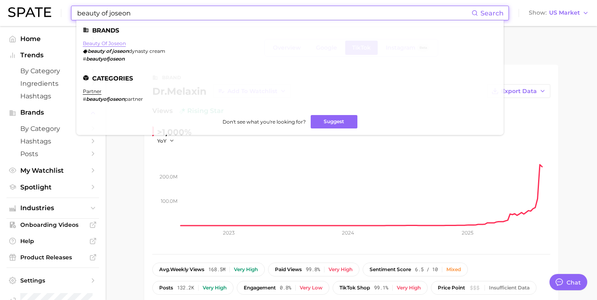
type input "beauty of joseon"
click at [105, 43] on link "beauty of joseon" at bounding box center [104, 43] width 43 height 6
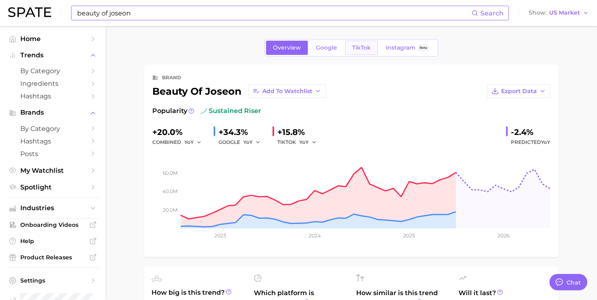
click at [364, 50] on span "TikTok" at bounding box center [361, 47] width 19 height 7
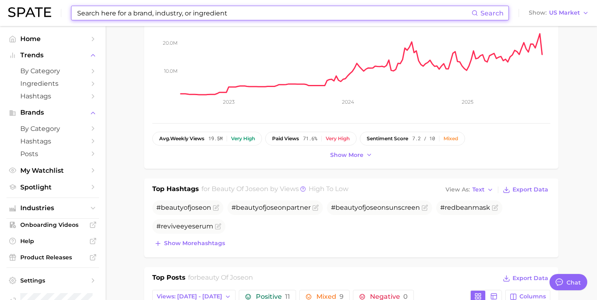
scroll to position [193, 0]
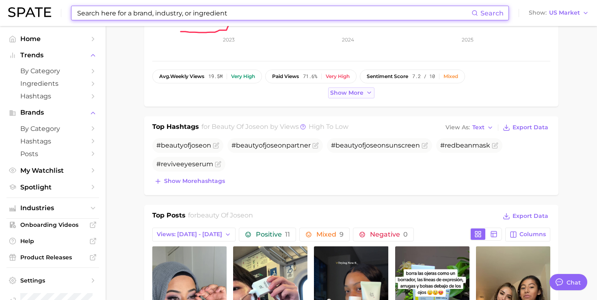
click at [331, 91] on span "Show more" at bounding box center [346, 92] width 33 height 7
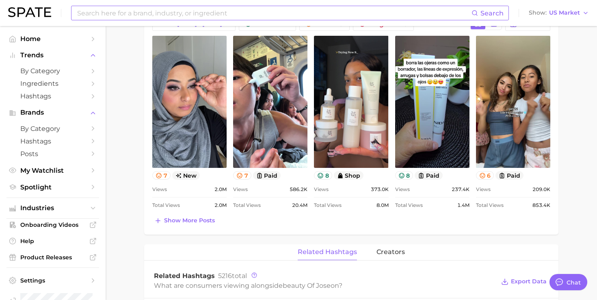
scroll to position [404, 0]
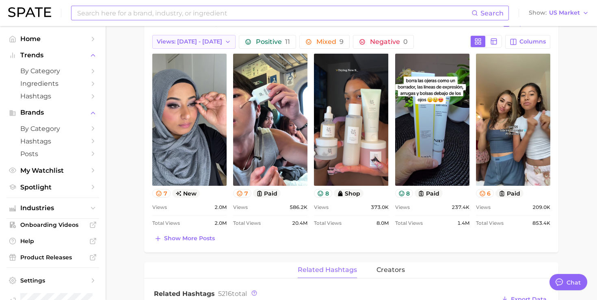
click at [225, 39] on icon "button" at bounding box center [228, 42] width 6 height 6
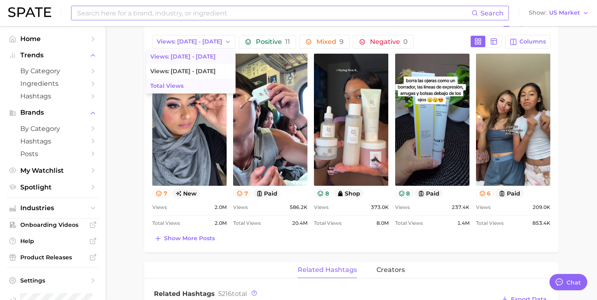
click at [188, 82] on button "Total Views" at bounding box center [190, 86] width 89 height 15
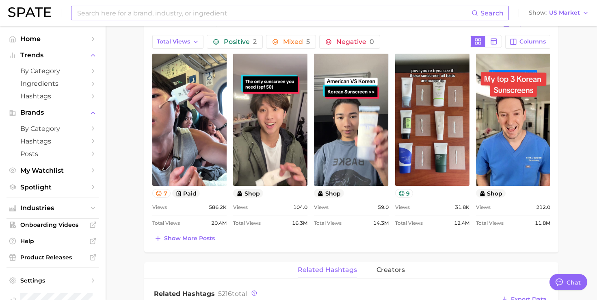
scroll to position [390, 0]
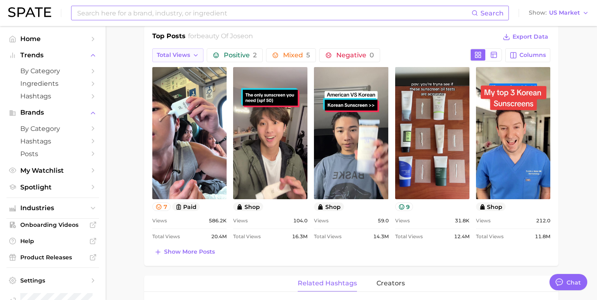
click at [189, 53] on span "Total Views" at bounding box center [173, 55] width 33 height 7
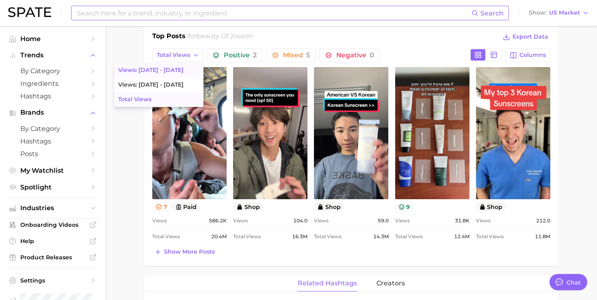
click at [185, 68] on button "Views: [DATE] - [DATE]" at bounding box center [158, 70] width 89 height 15
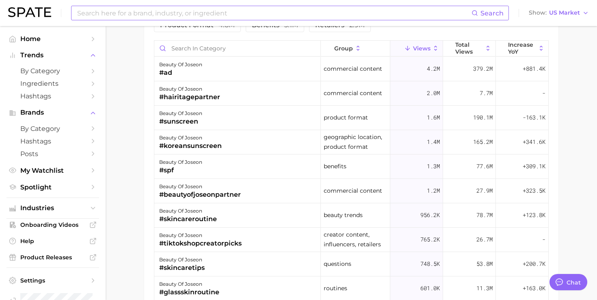
scroll to position [713, 0]
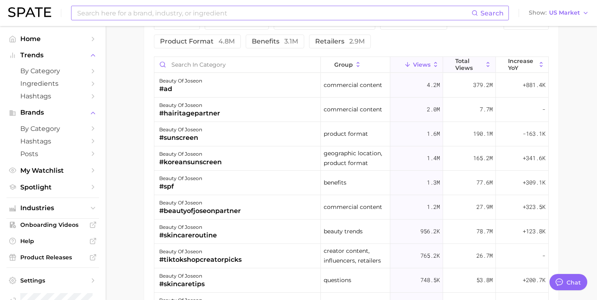
click at [471, 62] on span "Total Views" at bounding box center [469, 64] width 28 height 13
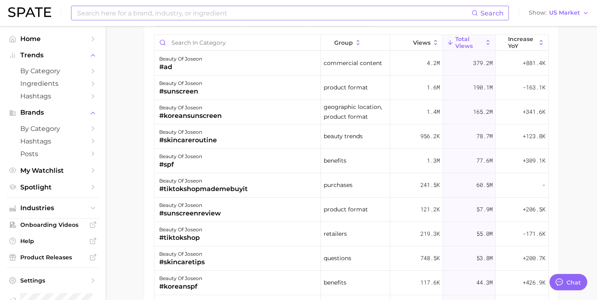
scroll to position [738, 0]
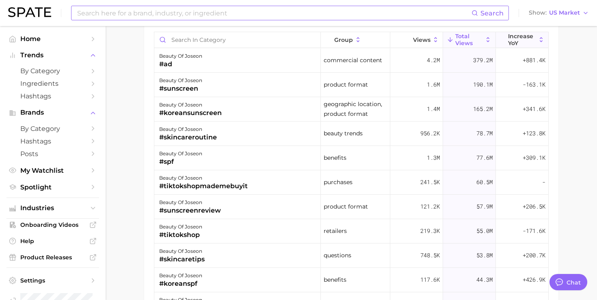
click at [527, 35] on span "increase YoY" at bounding box center [522, 39] width 28 height 13
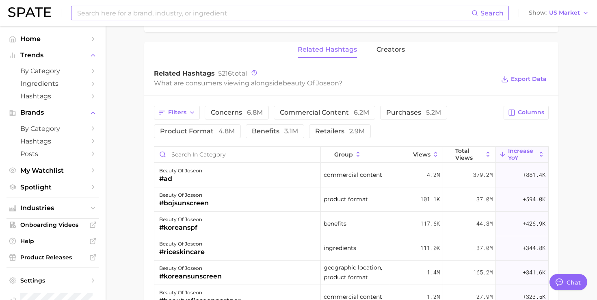
scroll to position [609, 0]
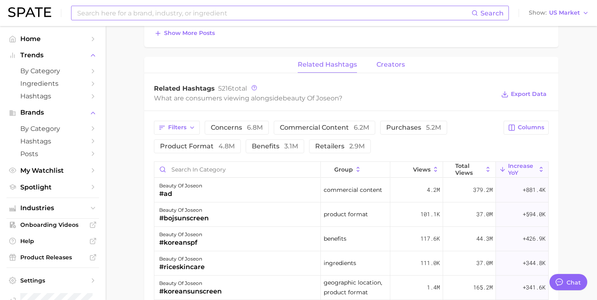
click at [389, 66] on span "creators" at bounding box center [390, 64] width 28 height 7
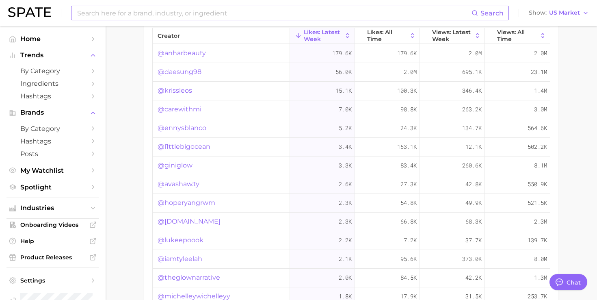
scroll to position [697, 0]
click at [505, 38] on span "Views: All Time" at bounding box center [517, 37] width 41 height 13
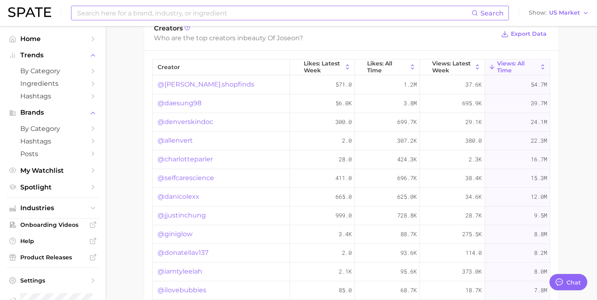
scroll to position [662, 0]
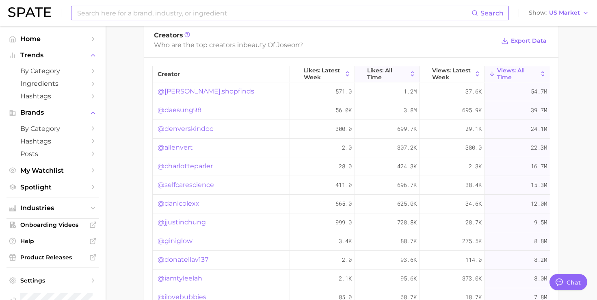
click at [383, 67] on span "Likes: All Time" at bounding box center [387, 73] width 40 height 13
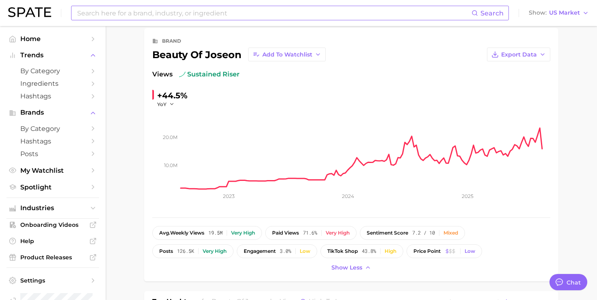
scroll to position [63, 0]
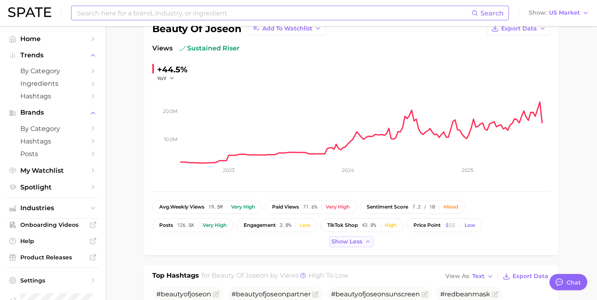
click at [362, 242] on button "Show less" at bounding box center [351, 241] width 44 height 11
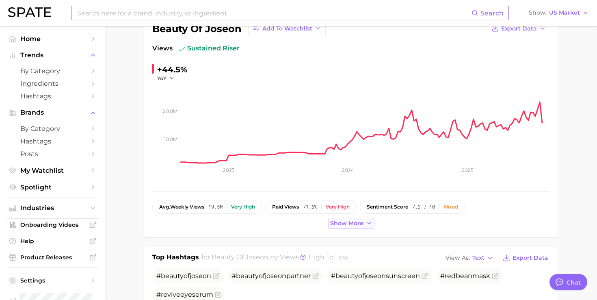
click at [358, 222] on span "Show more" at bounding box center [346, 223] width 33 height 7
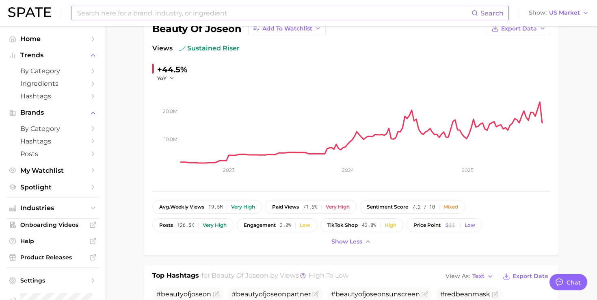
click at [345, 10] on input at bounding box center [273, 13] width 395 height 14
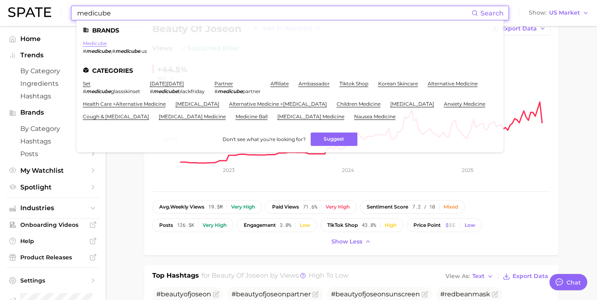
type input "medicube"
click at [100, 45] on link "medicube" at bounding box center [95, 43] width 24 height 6
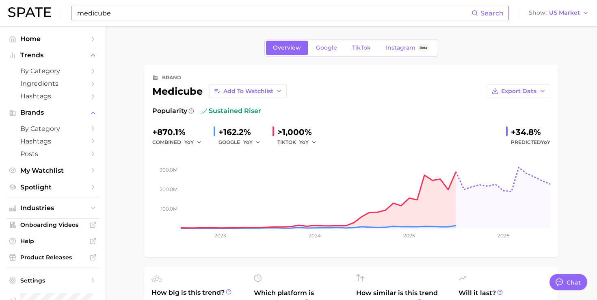
click at [361, 56] on div "Overview Google TikTok Instagram Beta" at bounding box center [351, 47] width 174 height 17
click at [361, 45] on span "TikTok" at bounding box center [361, 47] width 19 height 7
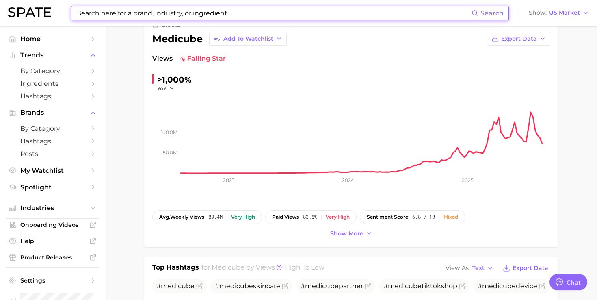
scroll to position [59, 0]
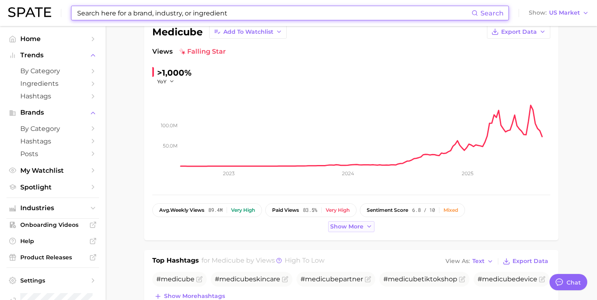
click at [354, 230] on button "Show more" at bounding box center [351, 226] width 46 height 11
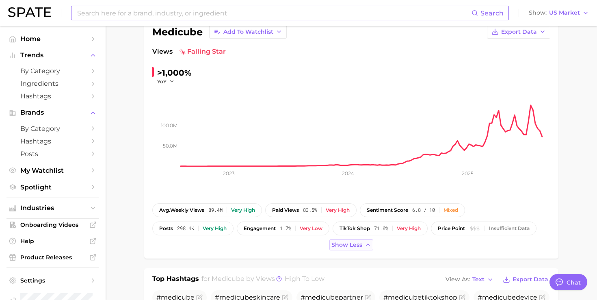
click at [343, 246] on span "Show less" at bounding box center [346, 244] width 31 height 7
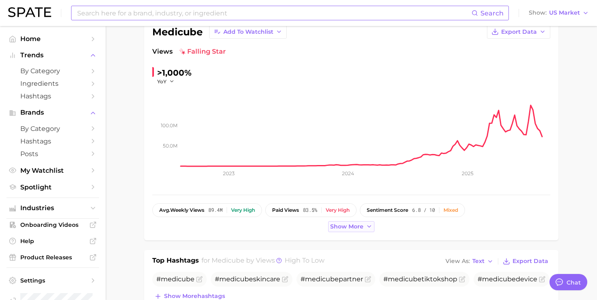
click at [348, 224] on span "Show more" at bounding box center [346, 226] width 33 height 7
